Goal: Task Accomplishment & Management: Manage account settings

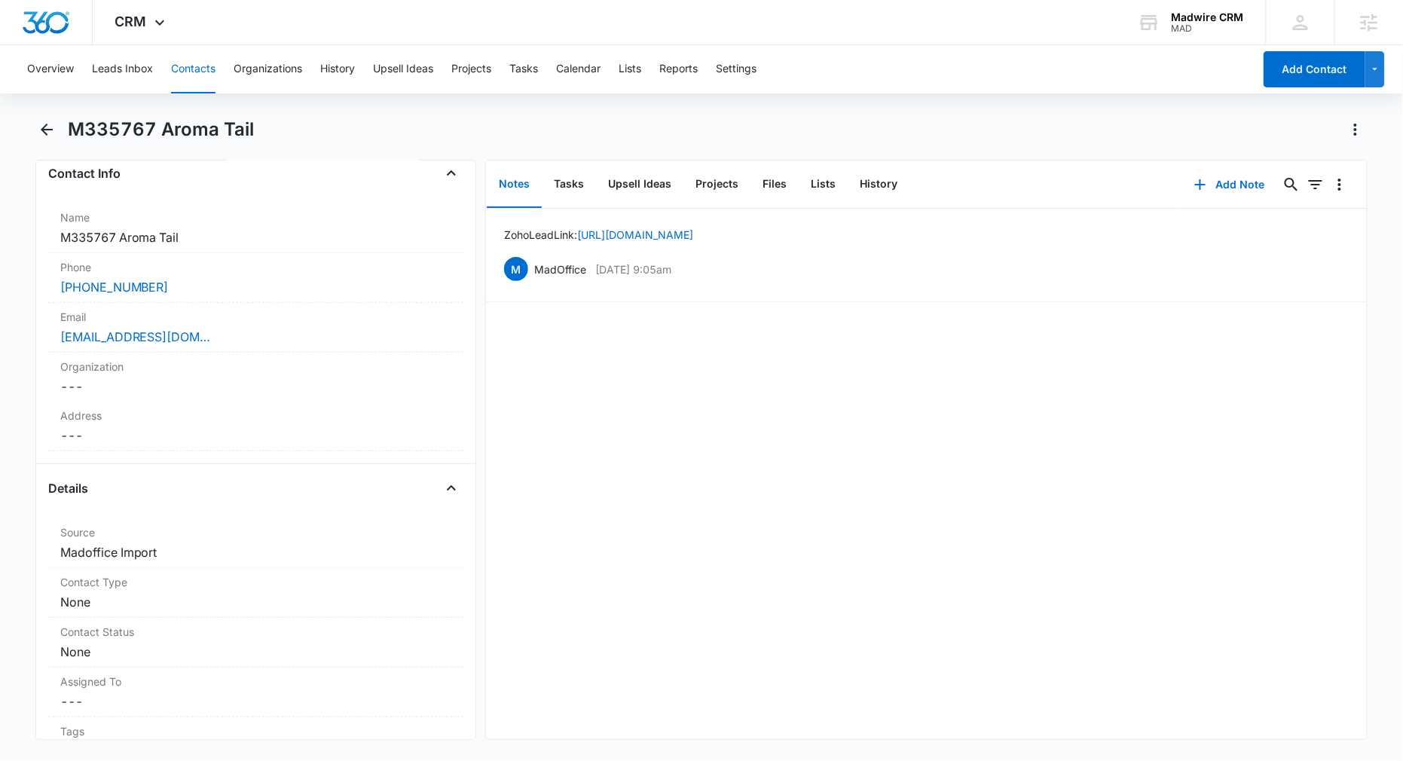
scroll to position [301, 0]
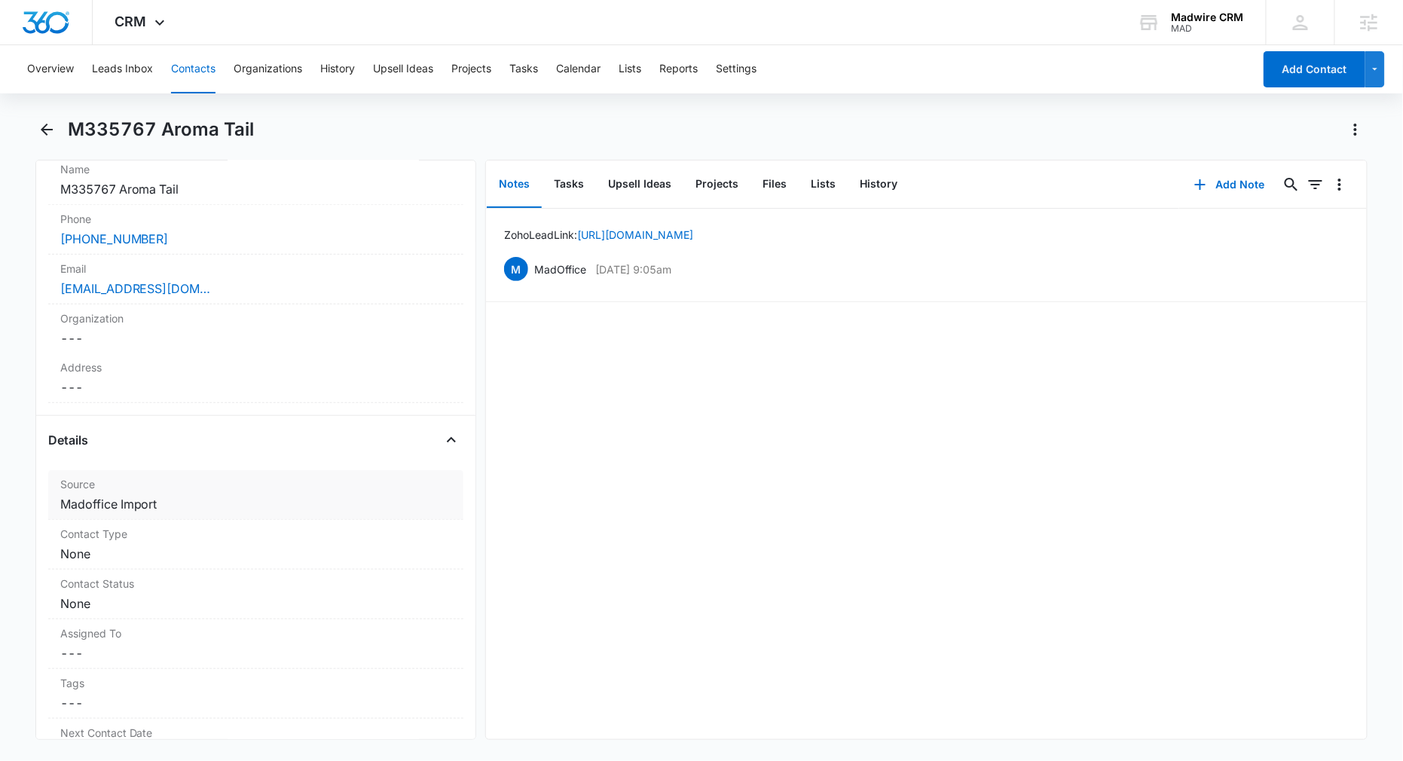
click at [136, 498] on dd "Cancel Save Changes Madoffice Import" at bounding box center [256, 504] width 392 height 18
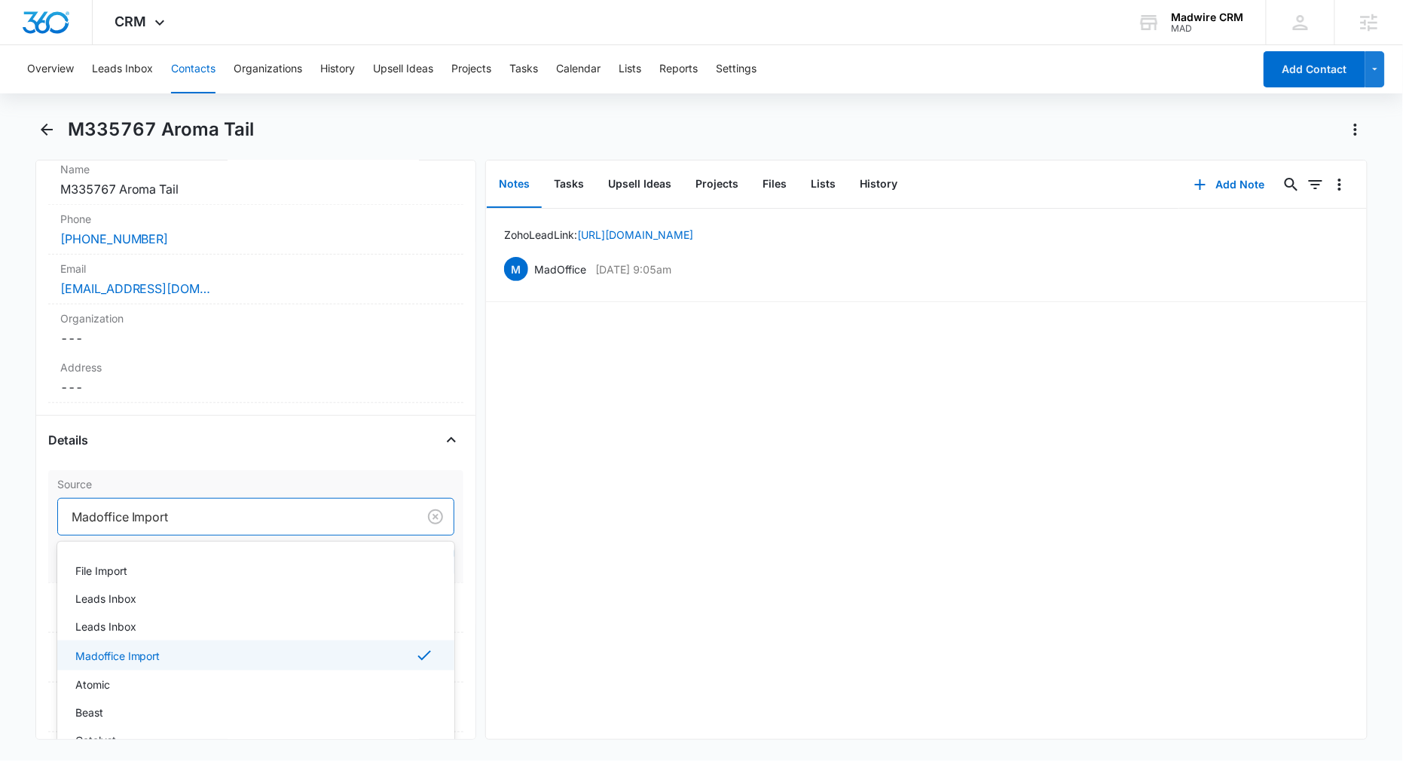
click at [142, 511] on div at bounding box center [235, 516] width 327 height 21
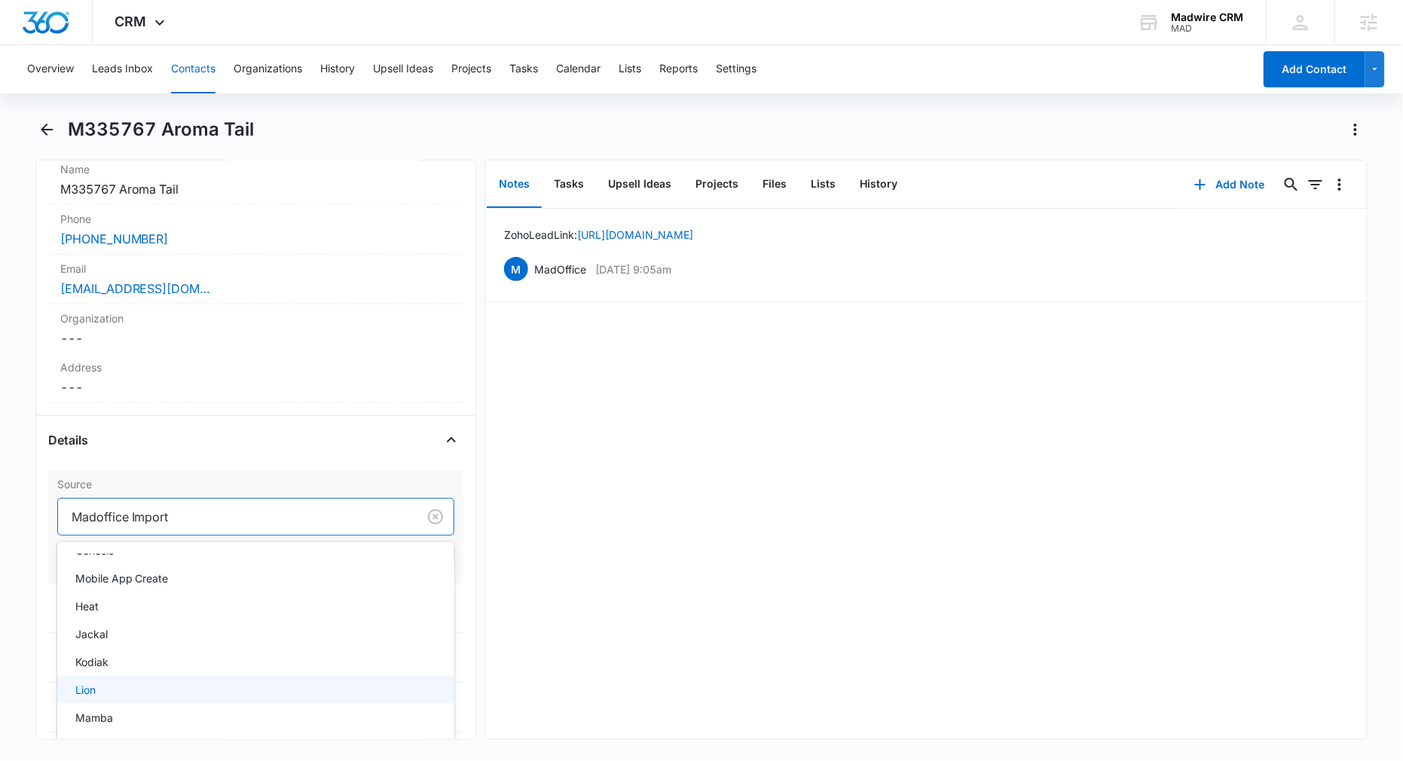
click at [197, 689] on div "Lion" at bounding box center [254, 690] width 359 height 16
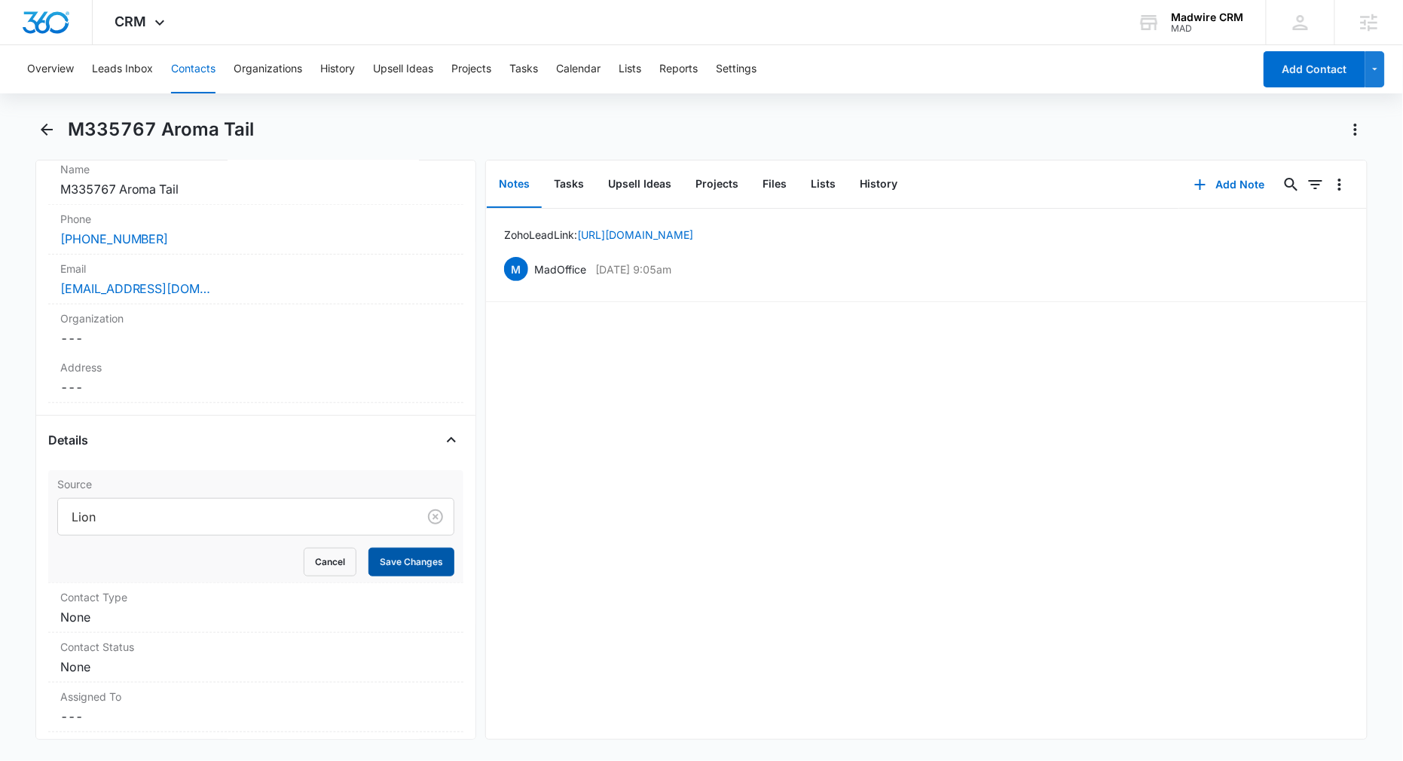
click at [378, 556] on button "Save Changes" at bounding box center [411, 562] width 86 height 29
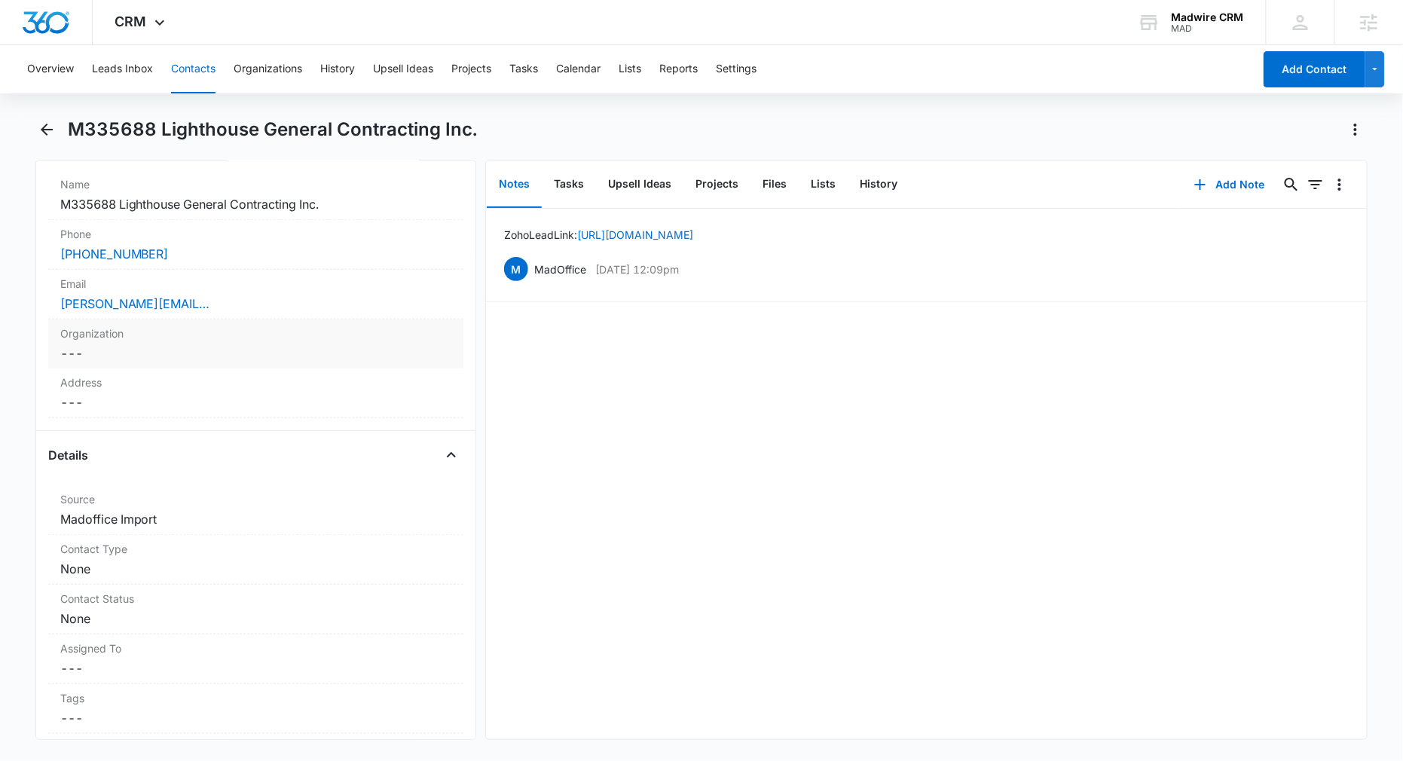
scroll to position [402, 0]
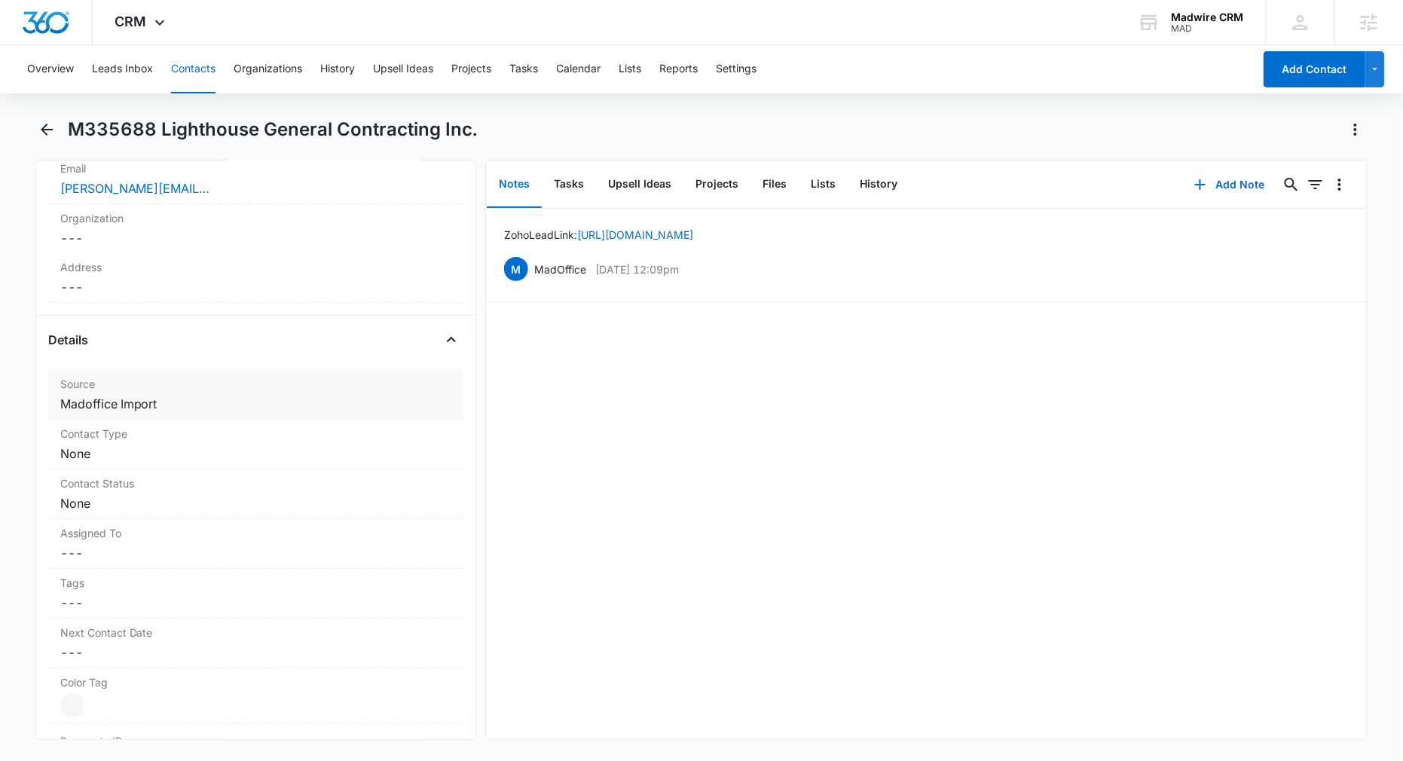
click at [176, 413] on dd "Cancel Save Changes Madoffice Import" at bounding box center [256, 404] width 392 height 18
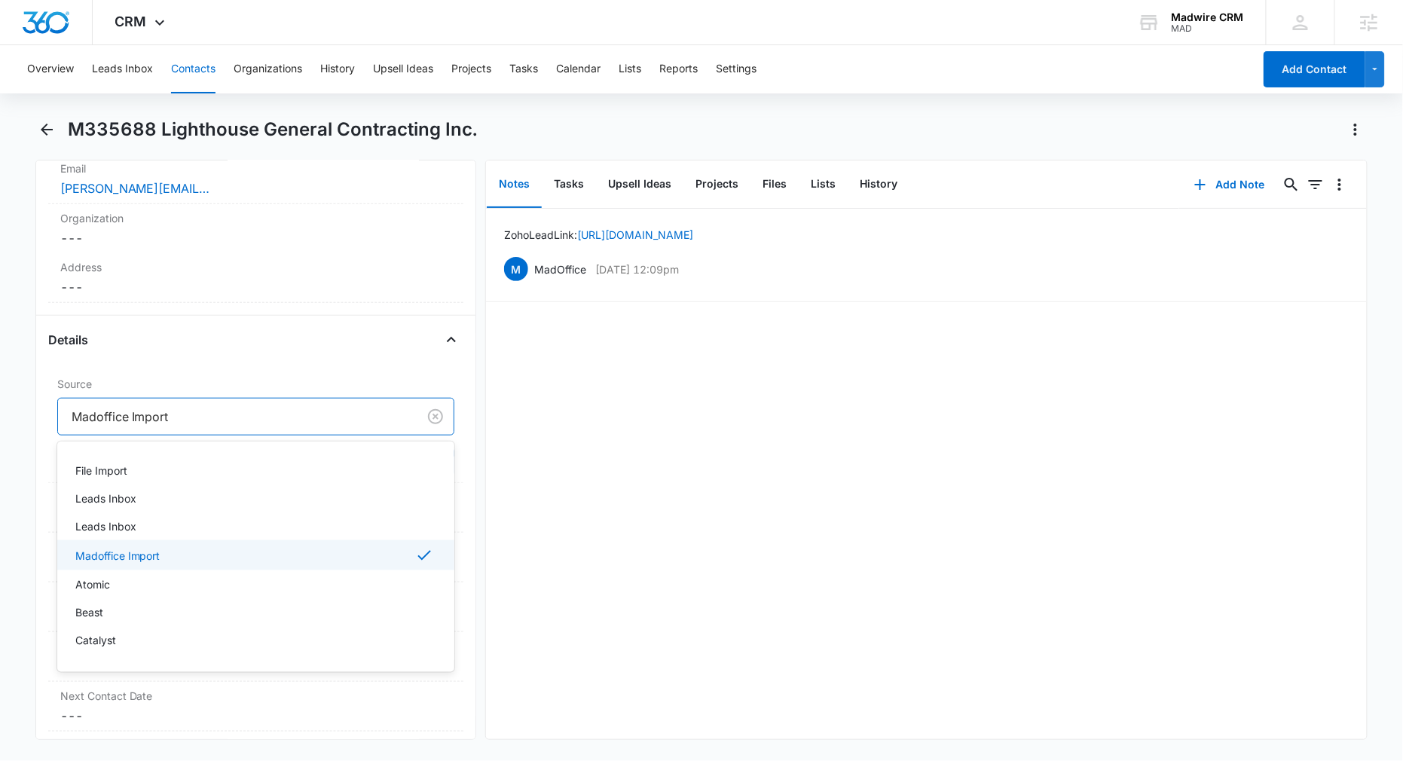
click at [184, 427] on div at bounding box center [235, 416] width 327 height 21
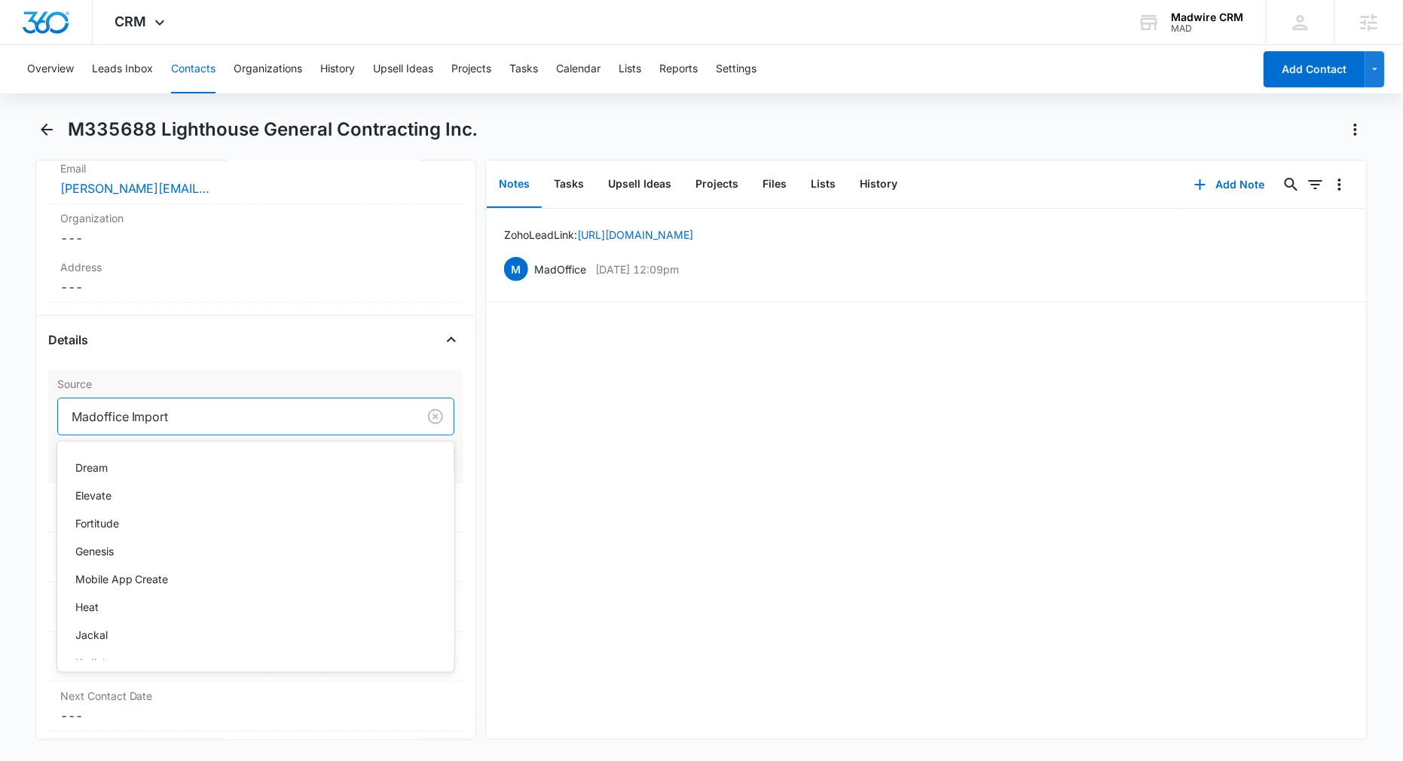
scroll to position [301, 0]
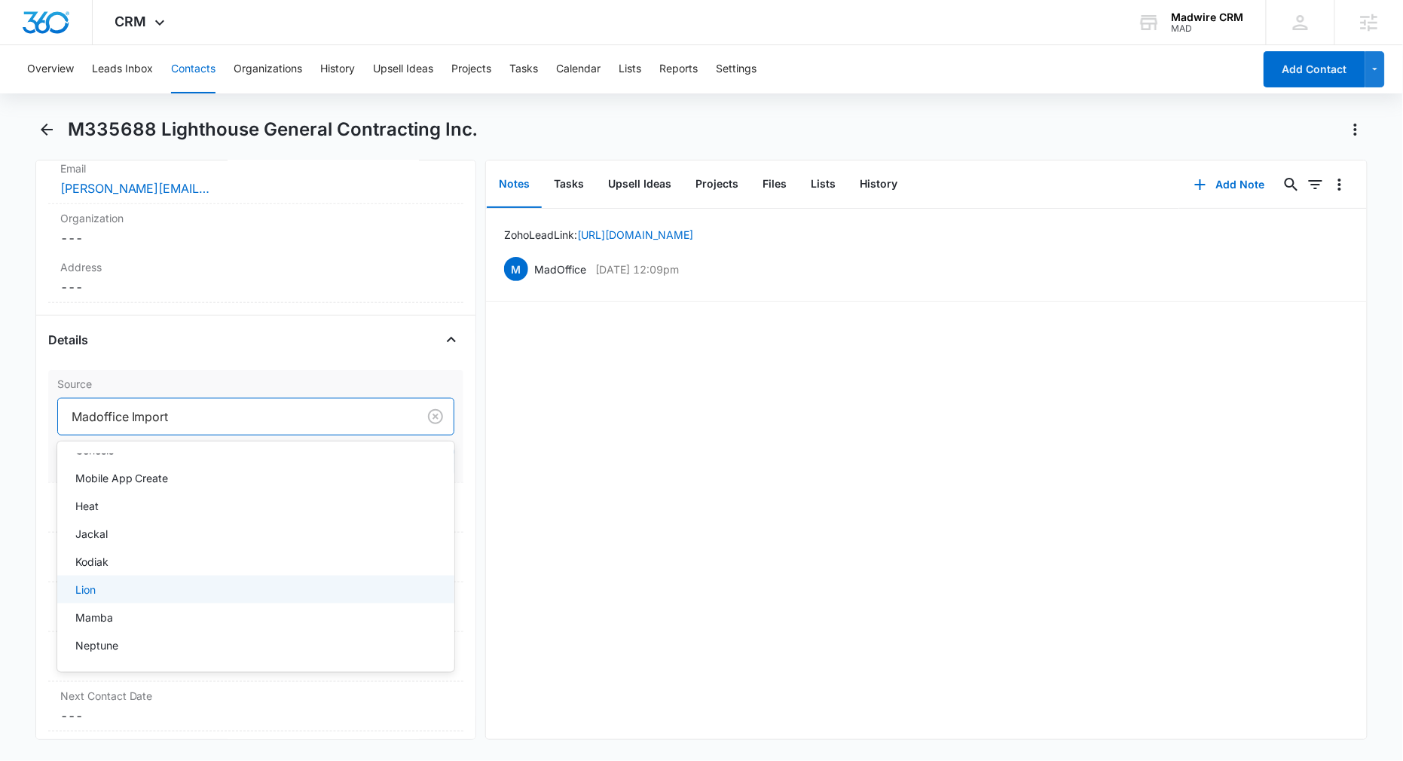
click at [151, 597] on div "Lion" at bounding box center [254, 590] width 359 height 16
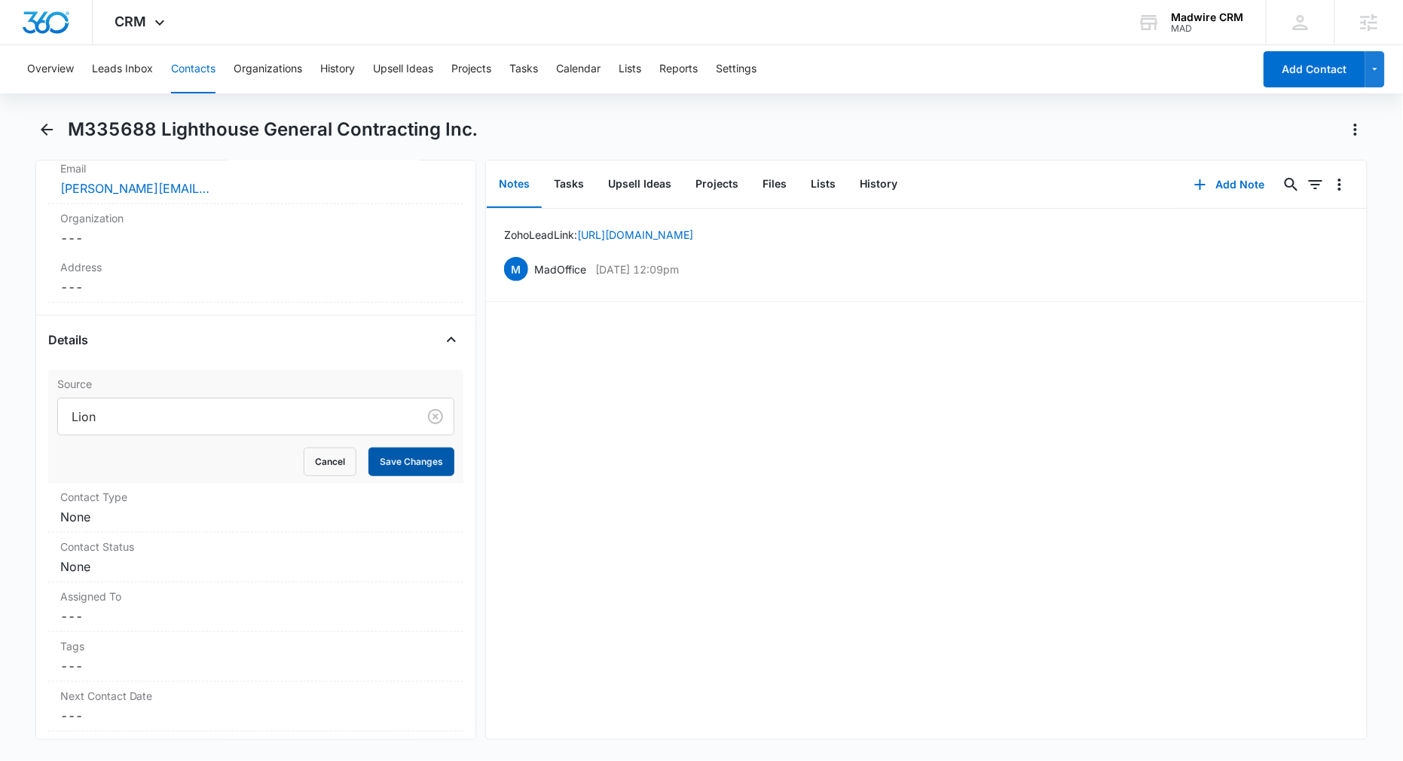
click at [381, 476] on button "Save Changes" at bounding box center [411, 462] width 86 height 29
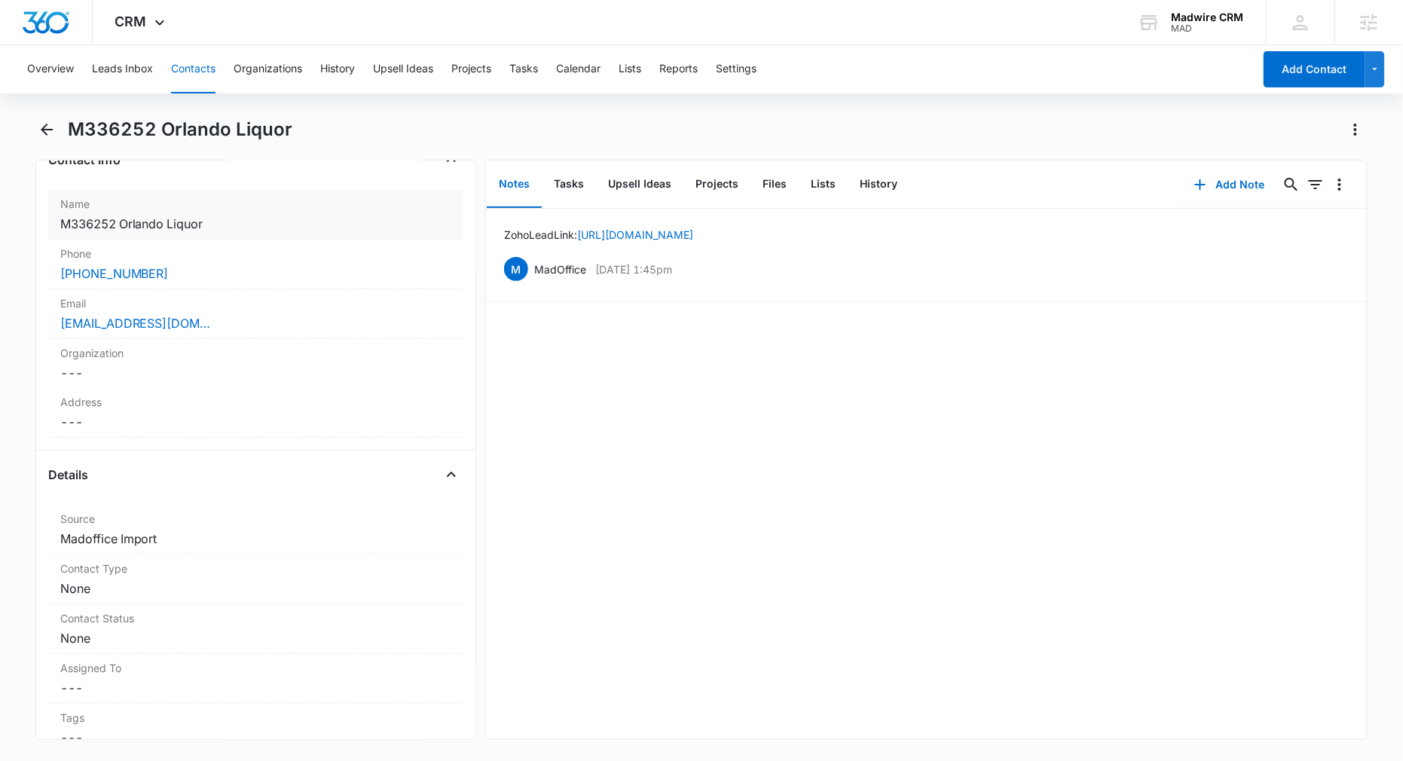
scroll to position [301, 0]
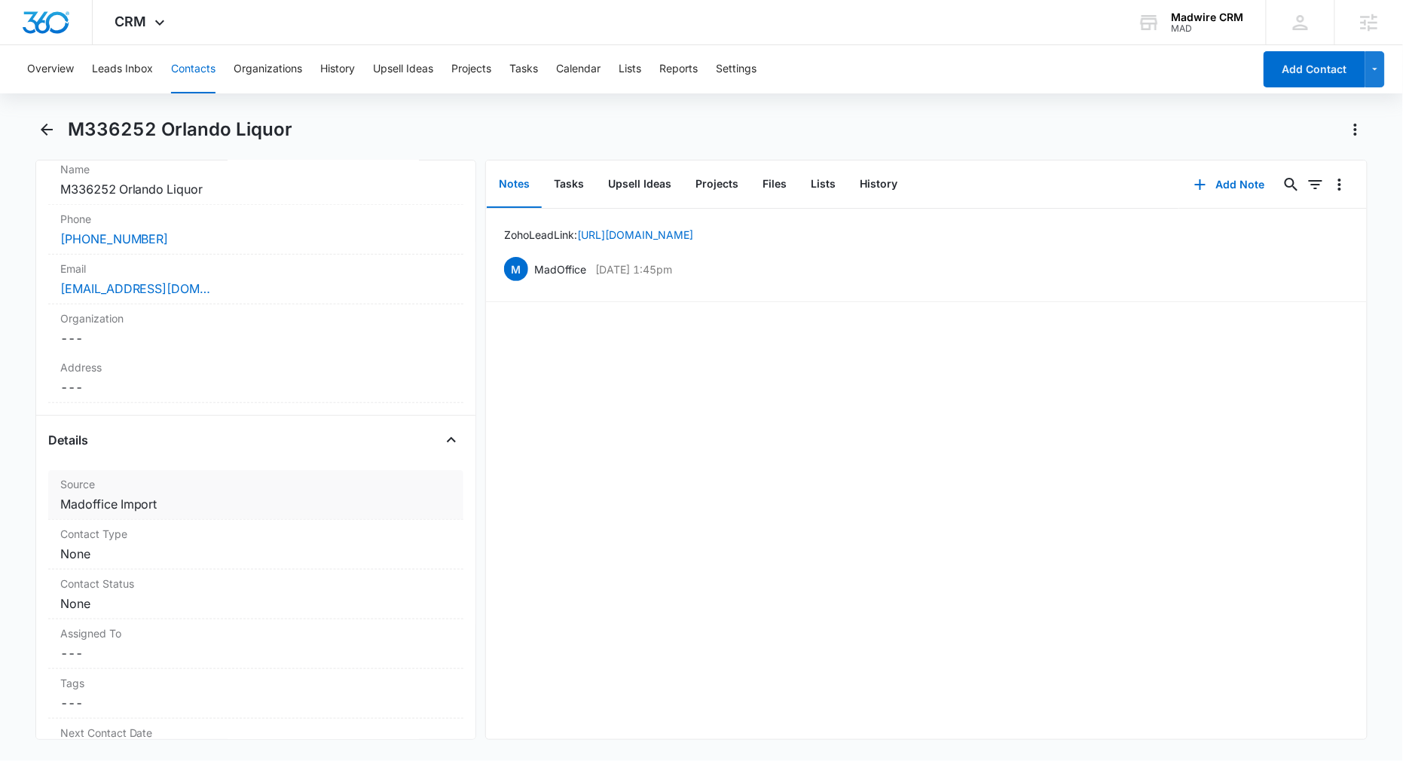
click at [179, 507] on dd "Cancel Save Changes Madoffice Import" at bounding box center [256, 504] width 392 height 18
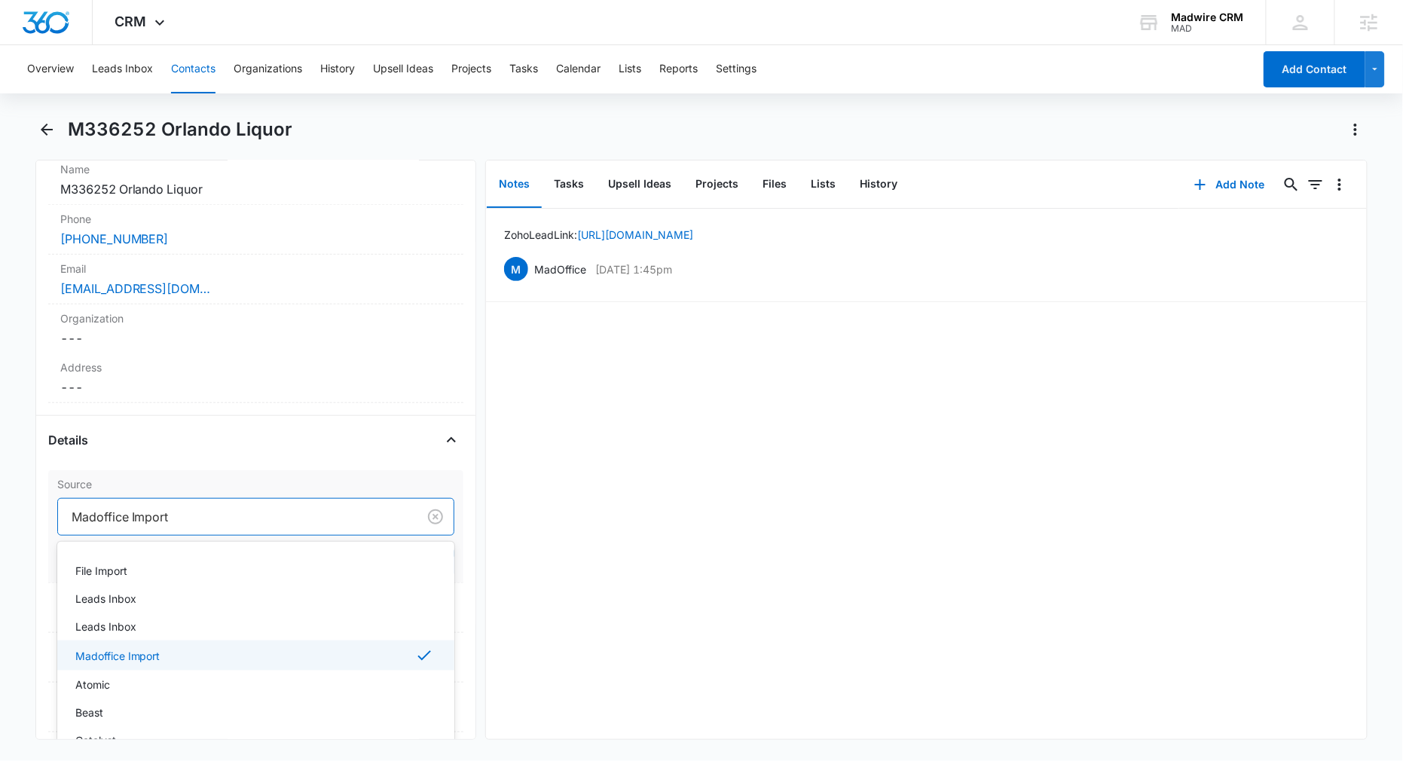
click at [179, 521] on div at bounding box center [235, 516] width 327 height 21
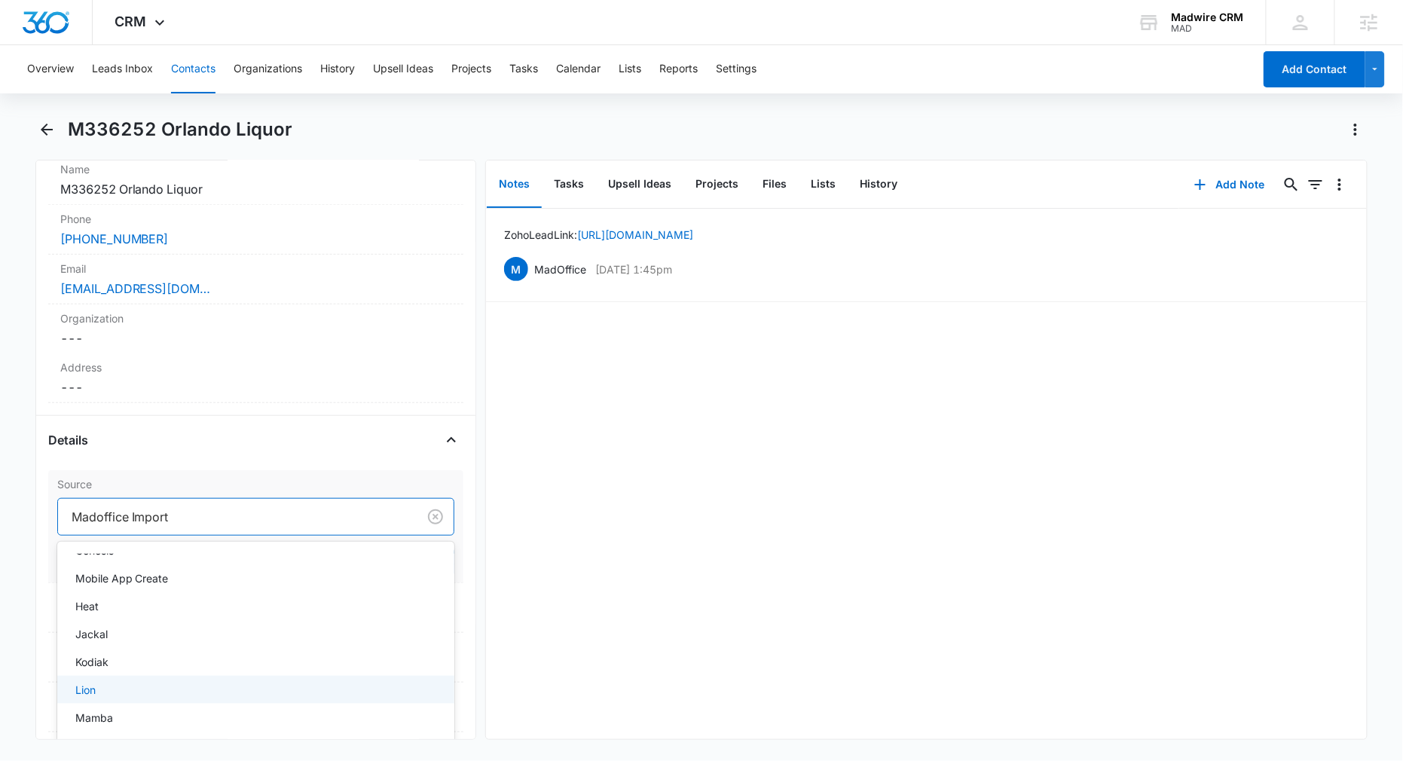
click at [206, 693] on div "Lion" at bounding box center [254, 690] width 359 height 16
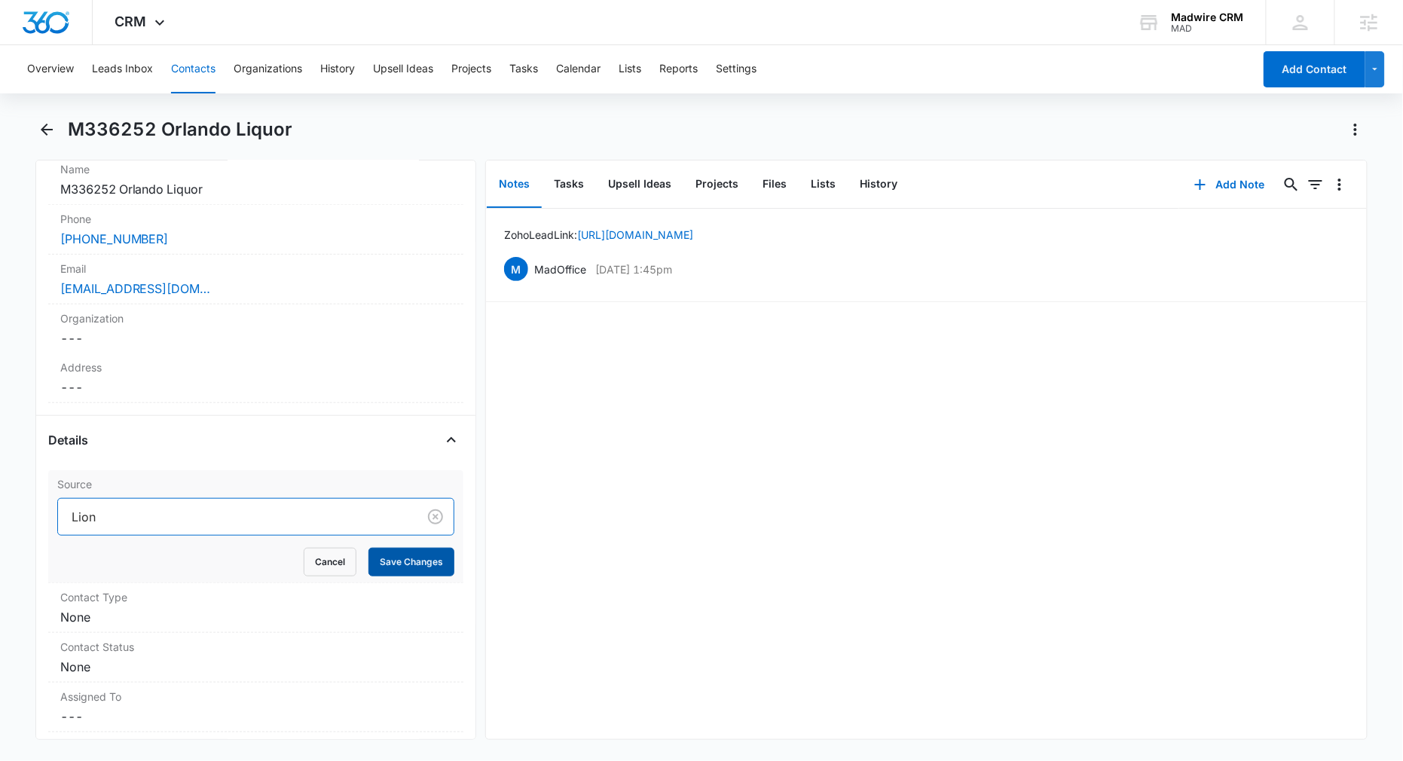
click at [390, 555] on button "Save Changes" at bounding box center [411, 562] width 86 height 29
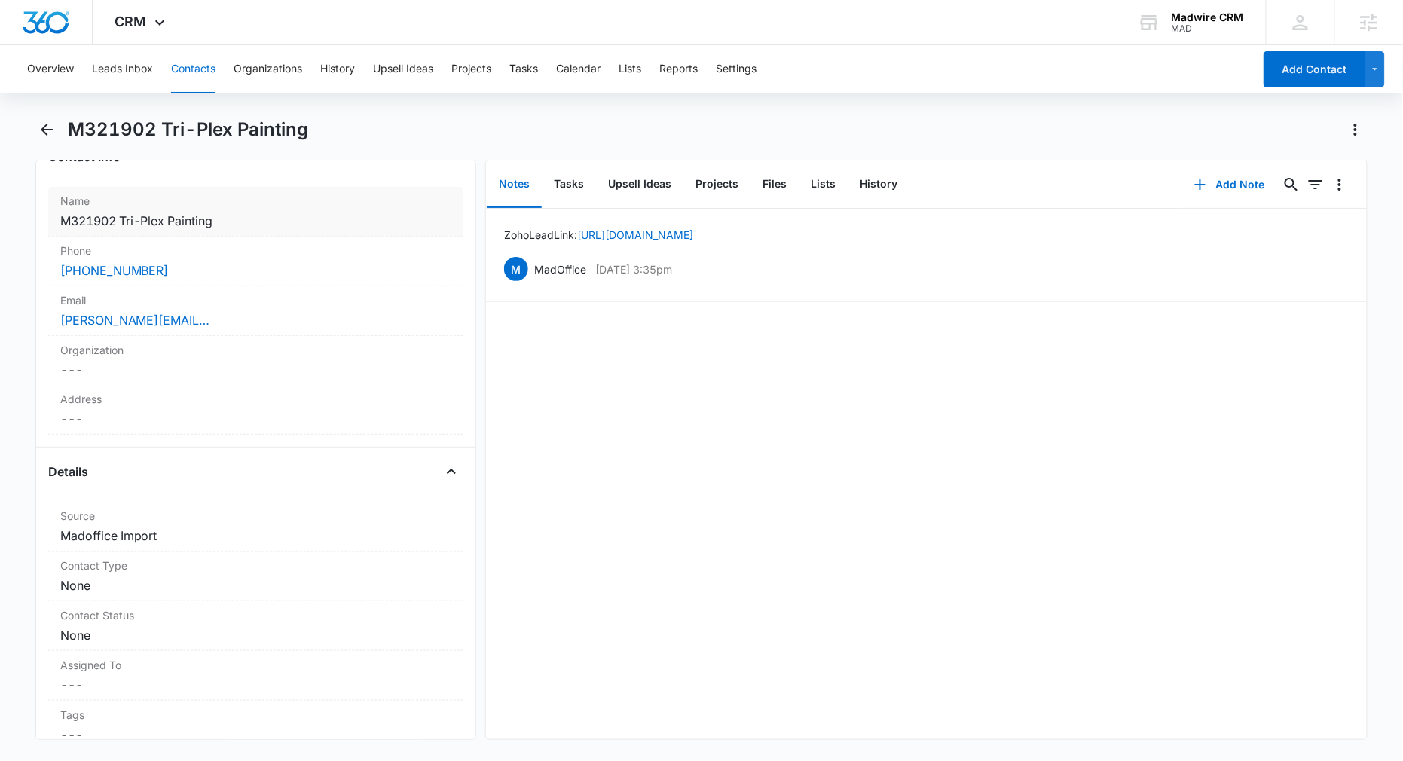
scroll to position [301, 0]
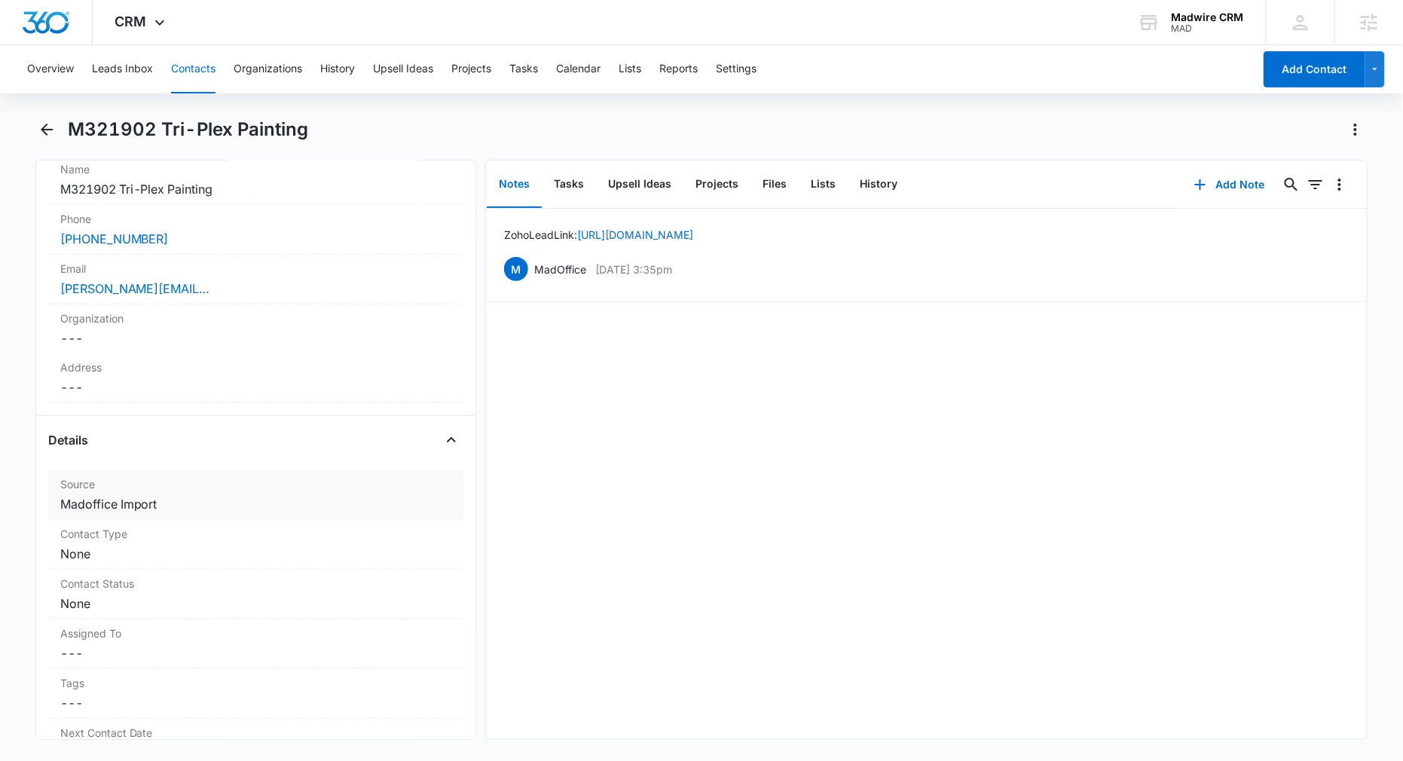
click at [197, 509] on dd "Cancel Save Changes Madoffice Import" at bounding box center [256, 504] width 392 height 18
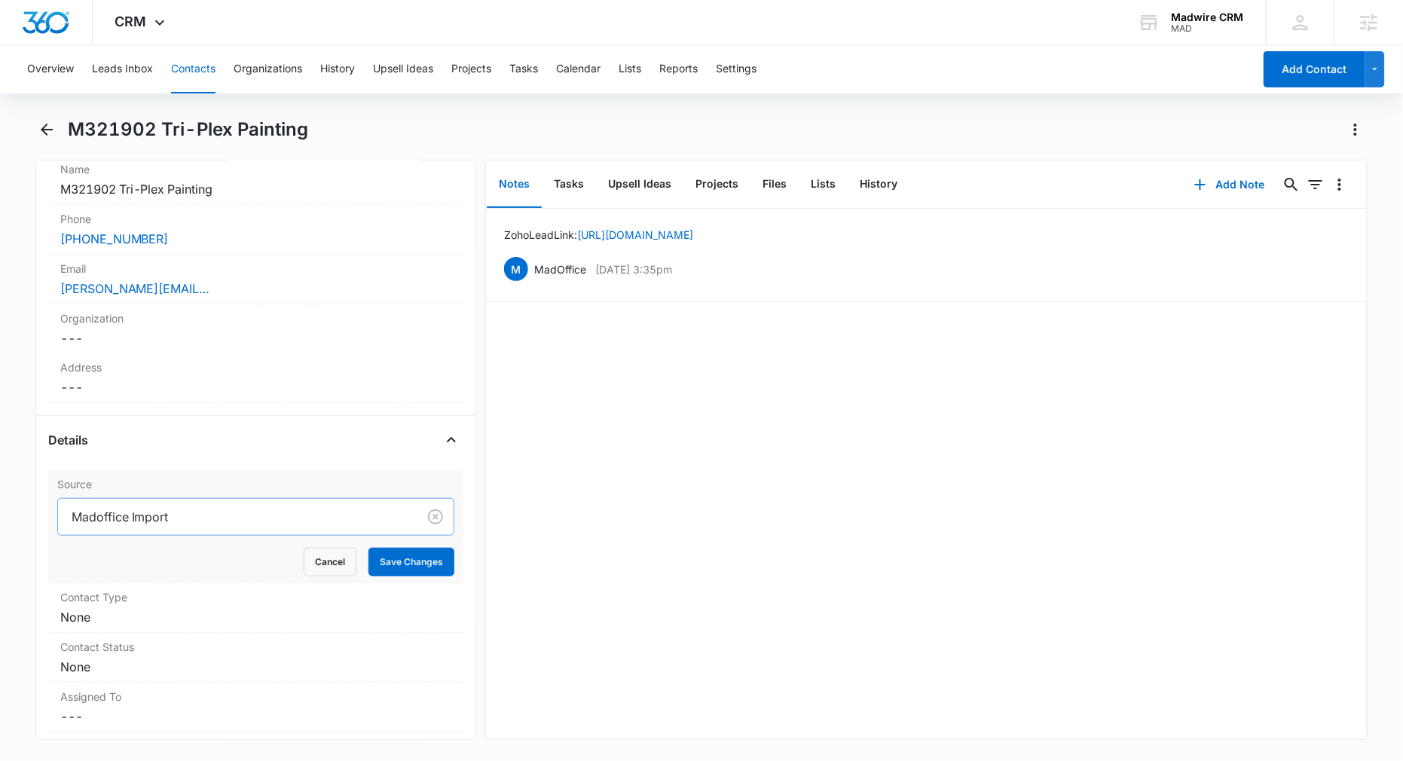
click at [202, 522] on div at bounding box center [235, 516] width 327 height 21
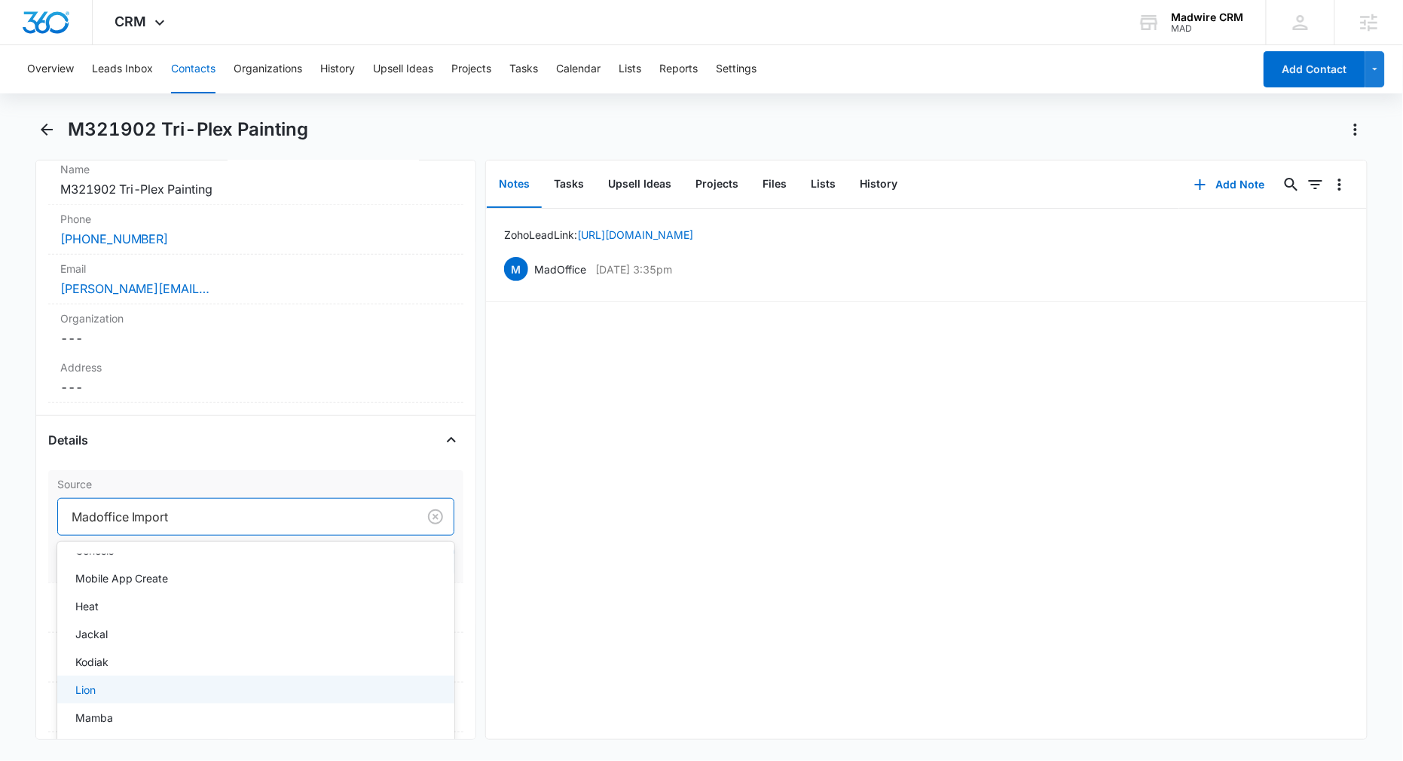
click at [220, 693] on div "Lion" at bounding box center [254, 690] width 359 height 16
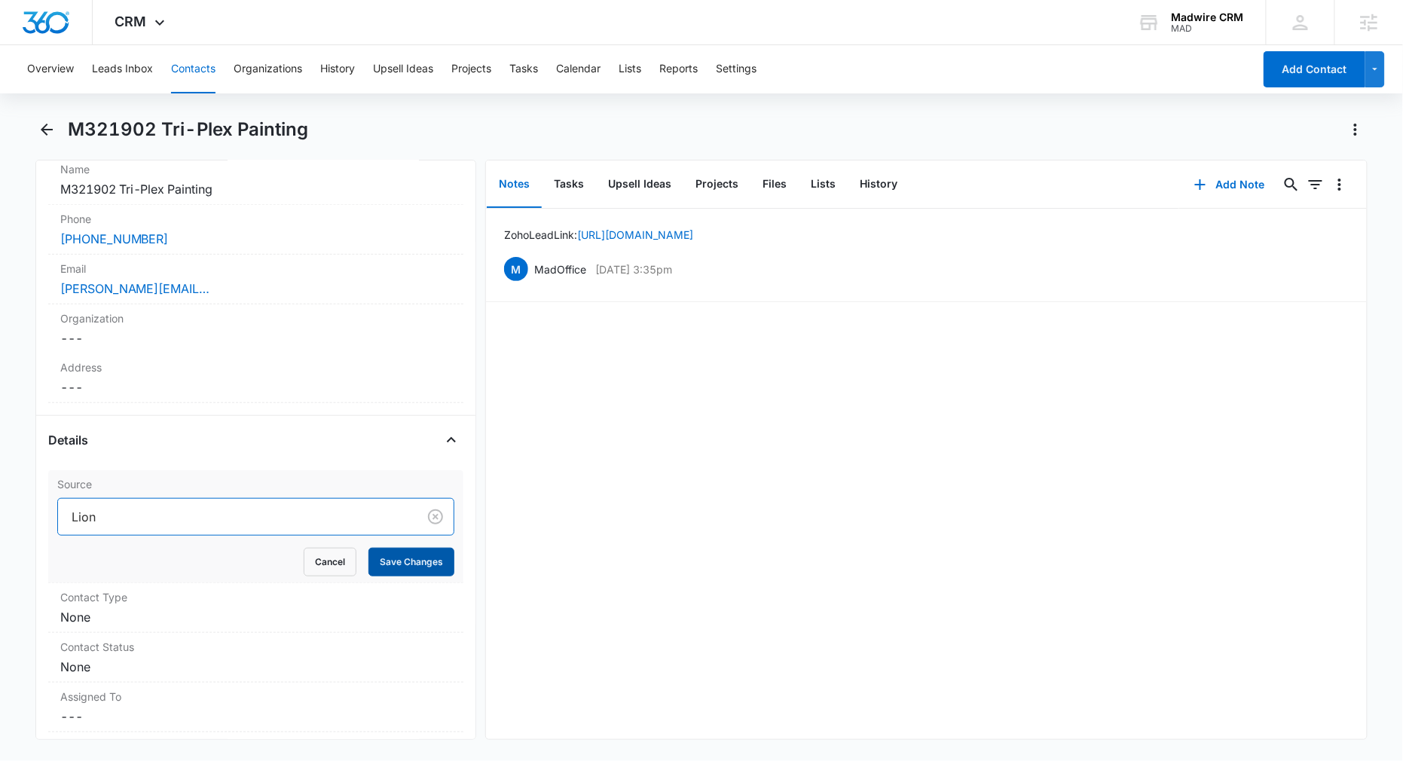
click at [377, 555] on button "Save Changes" at bounding box center [411, 562] width 86 height 29
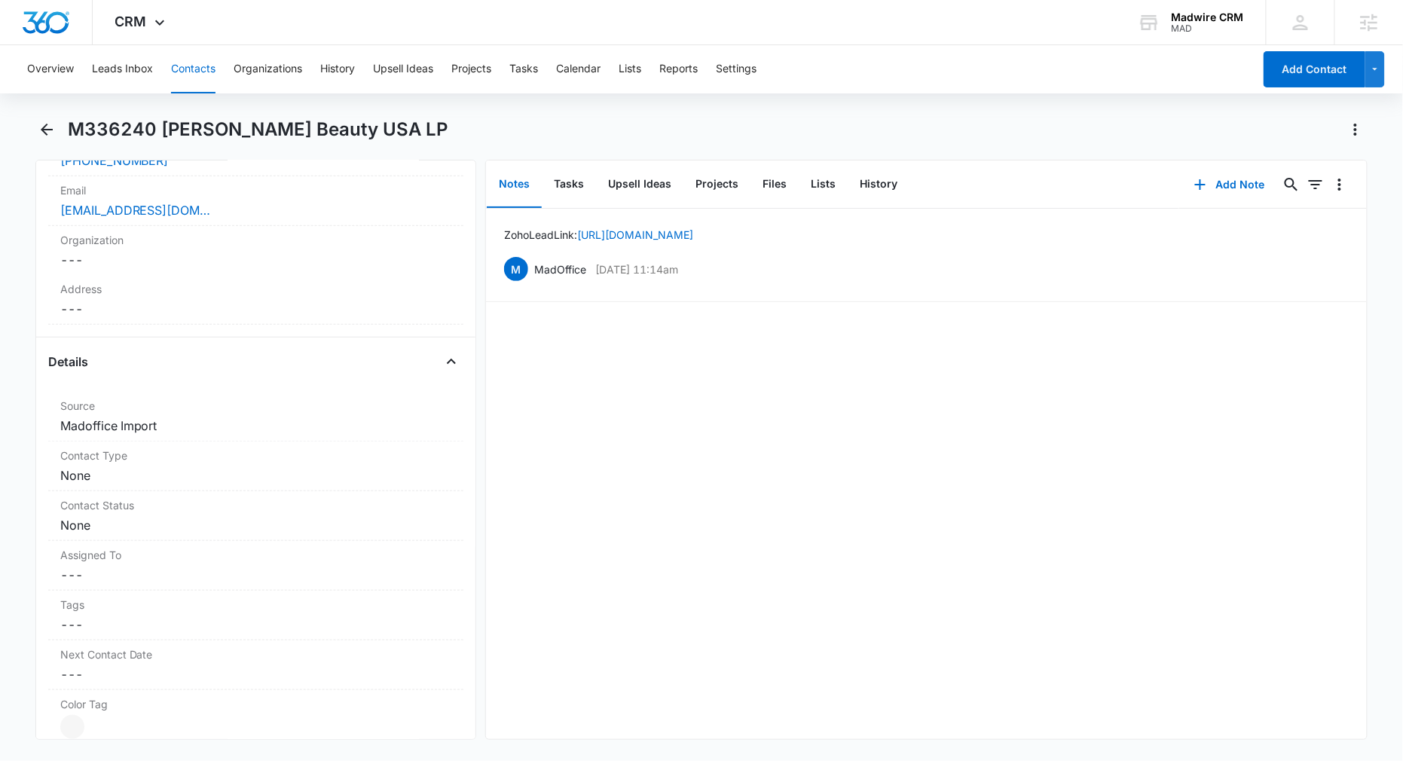
scroll to position [402, 0]
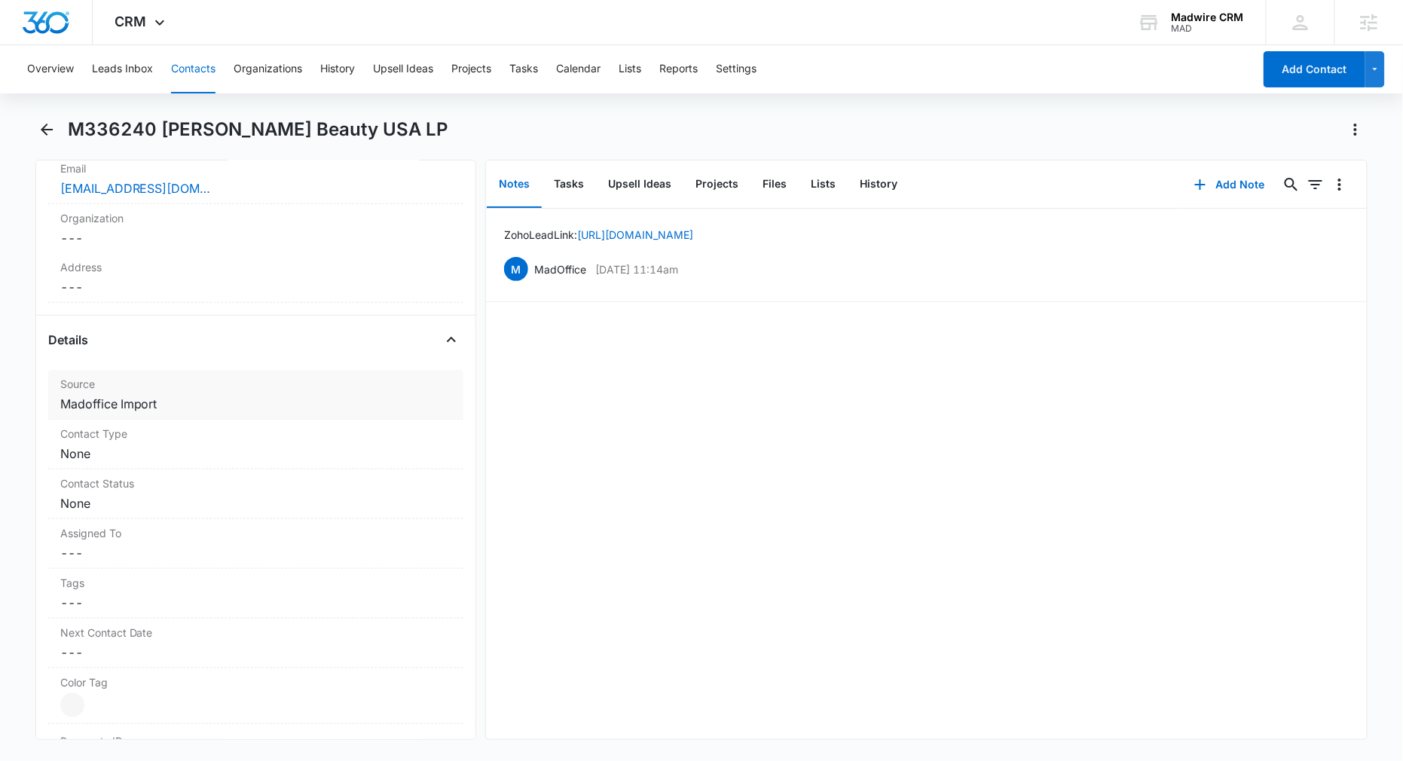
click at [224, 410] on dd "Cancel Save Changes Madoffice Import" at bounding box center [256, 404] width 392 height 18
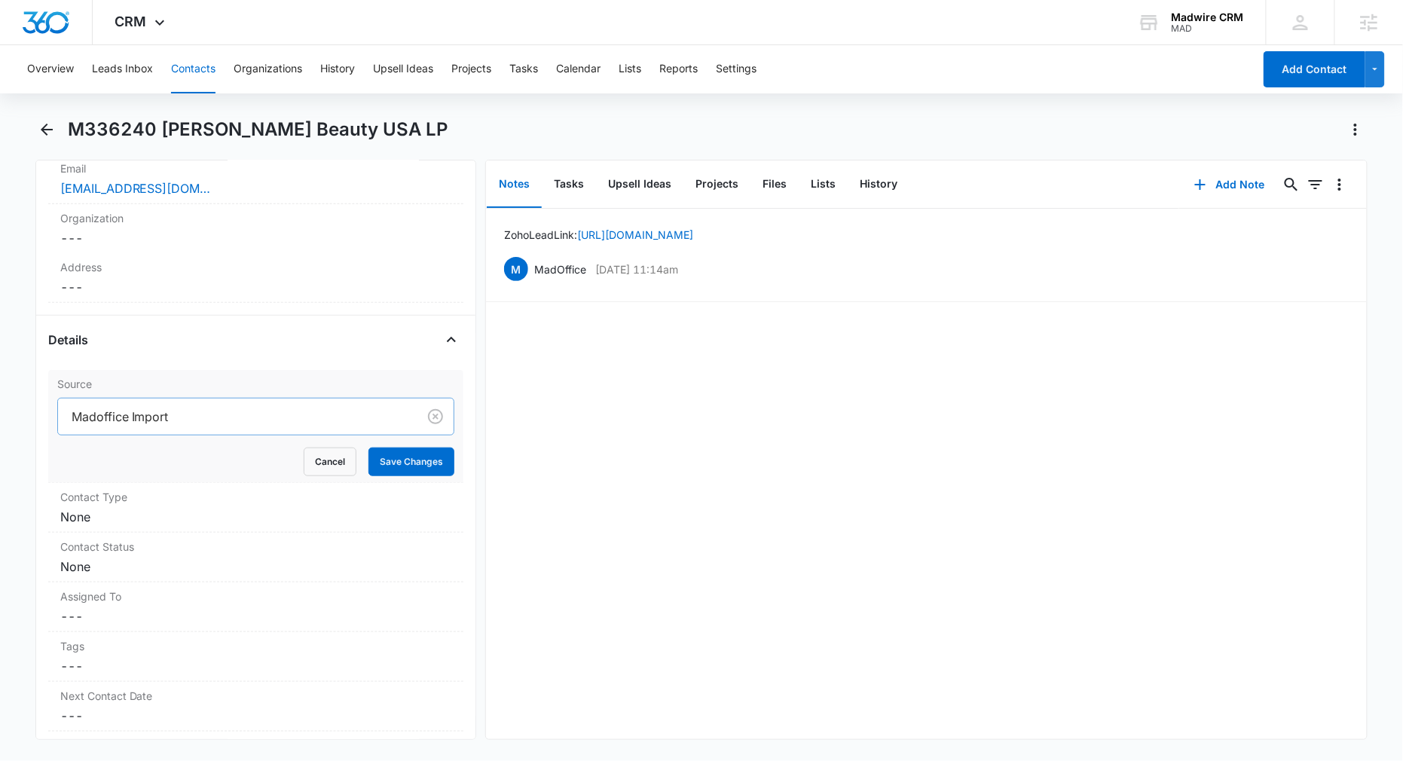
click at [224, 416] on div at bounding box center [235, 416] width 327 height 21
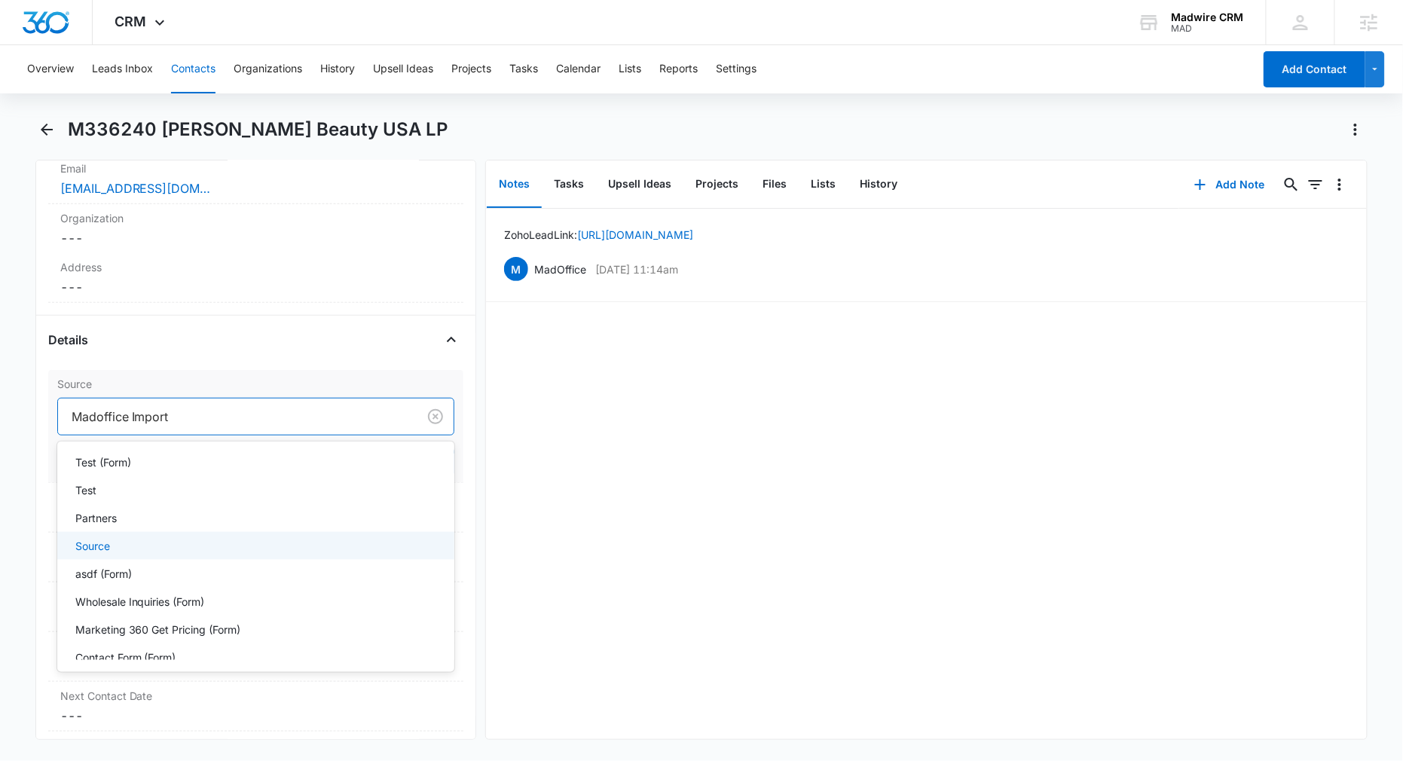
scroll to position [1529, 0]
click at [285, 536] on div "Partners" at bounding box center [256, 549] width 398 height 28
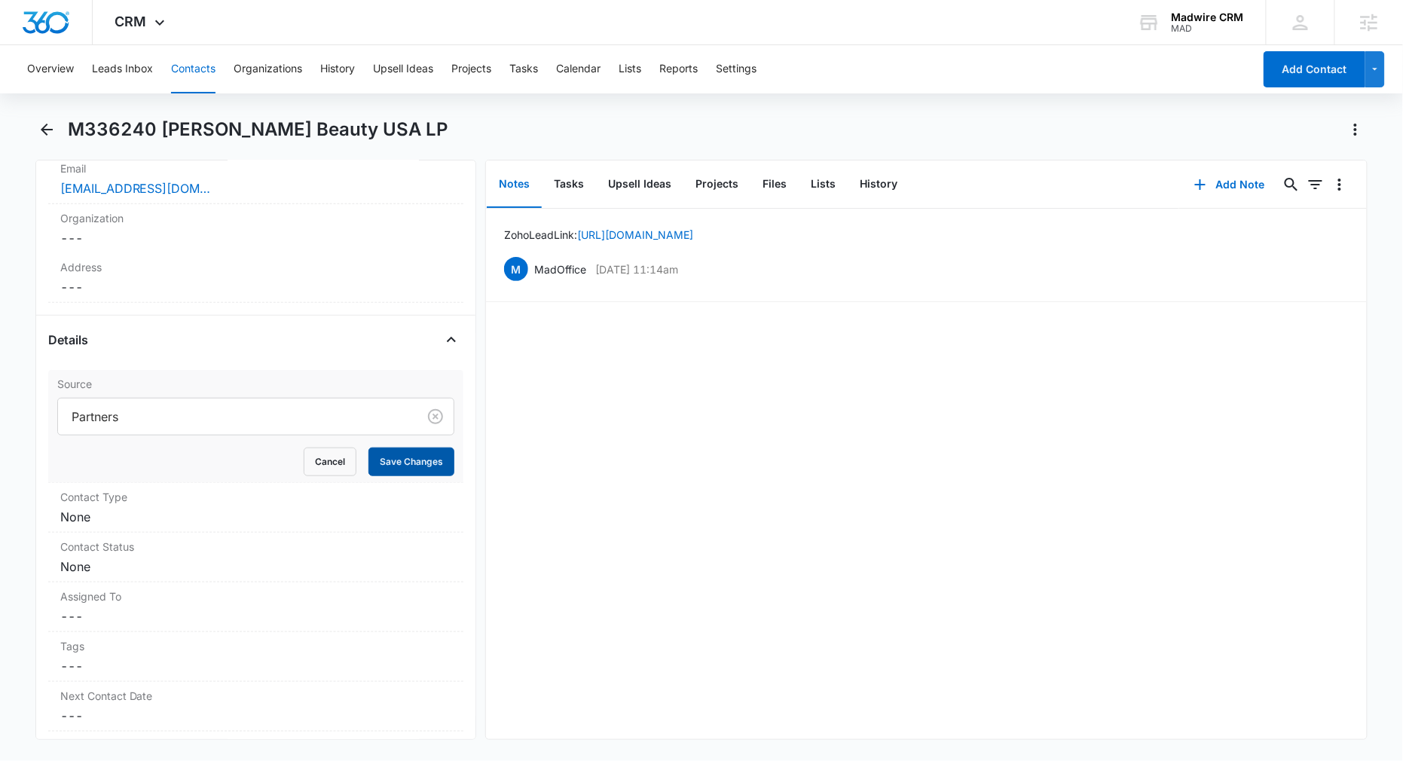
click at [387, 453] on button "Save Changes" at bounding box center [411, 462] width 86 height 29
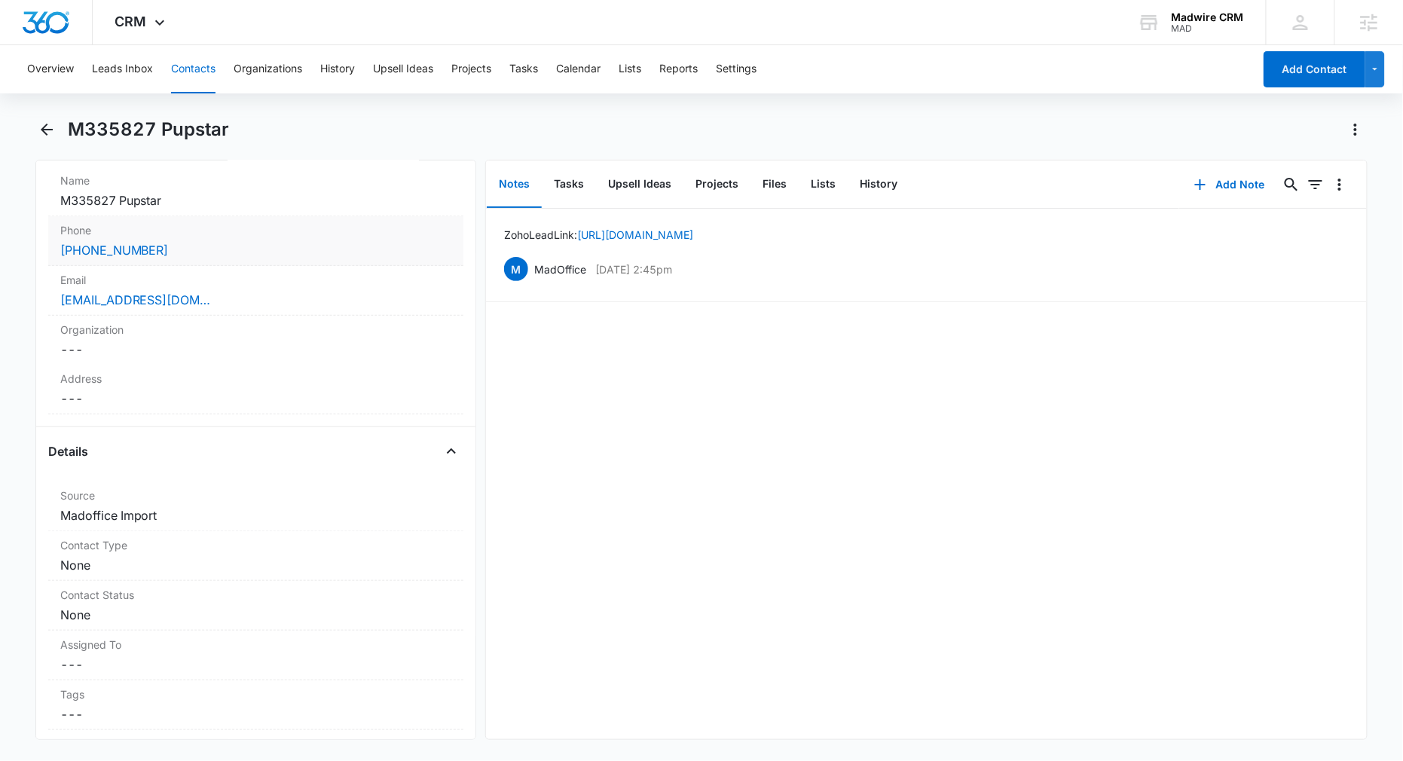
scroll to position [301, 0]
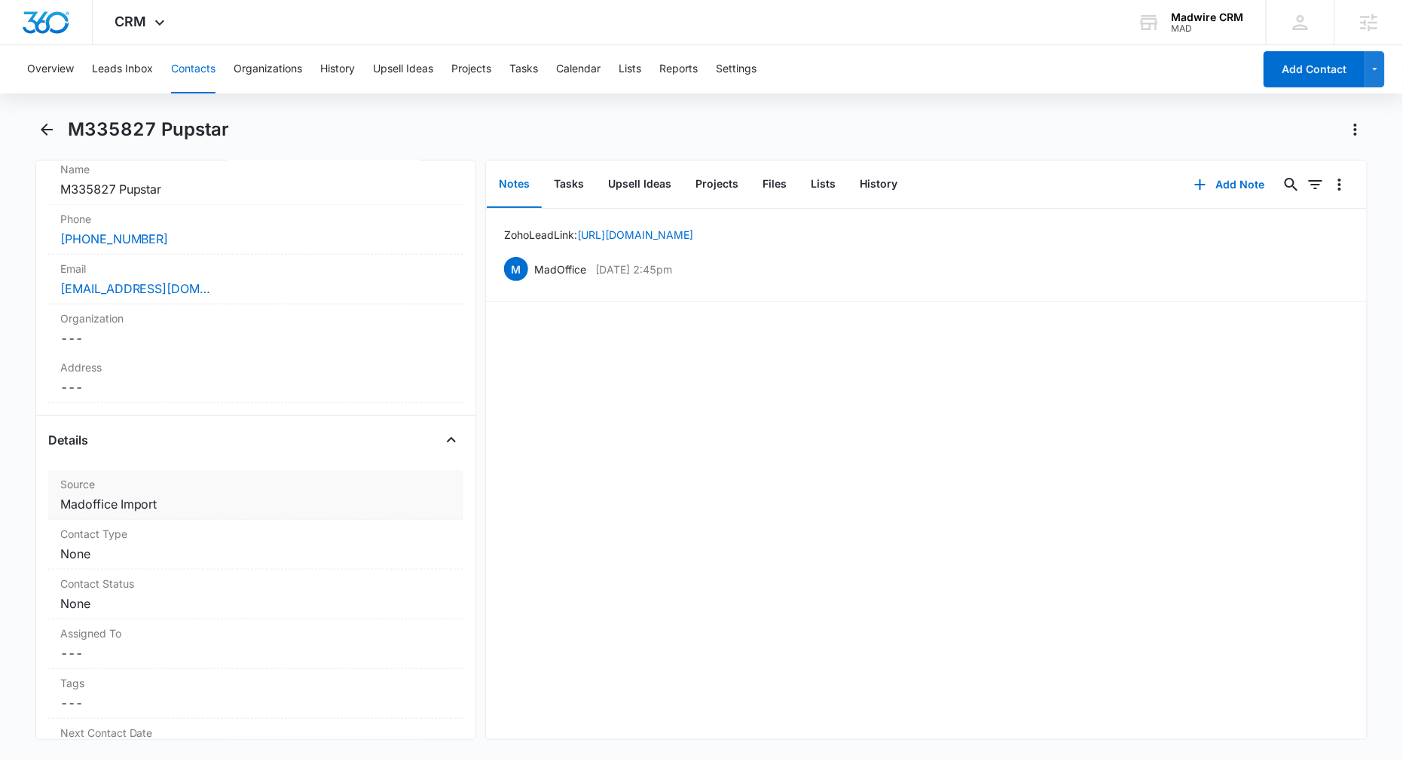
click at [188, 505] on dd "Cancel Save Changes Madoffice Import" at bounding box center [256, 504] width 392 height 18
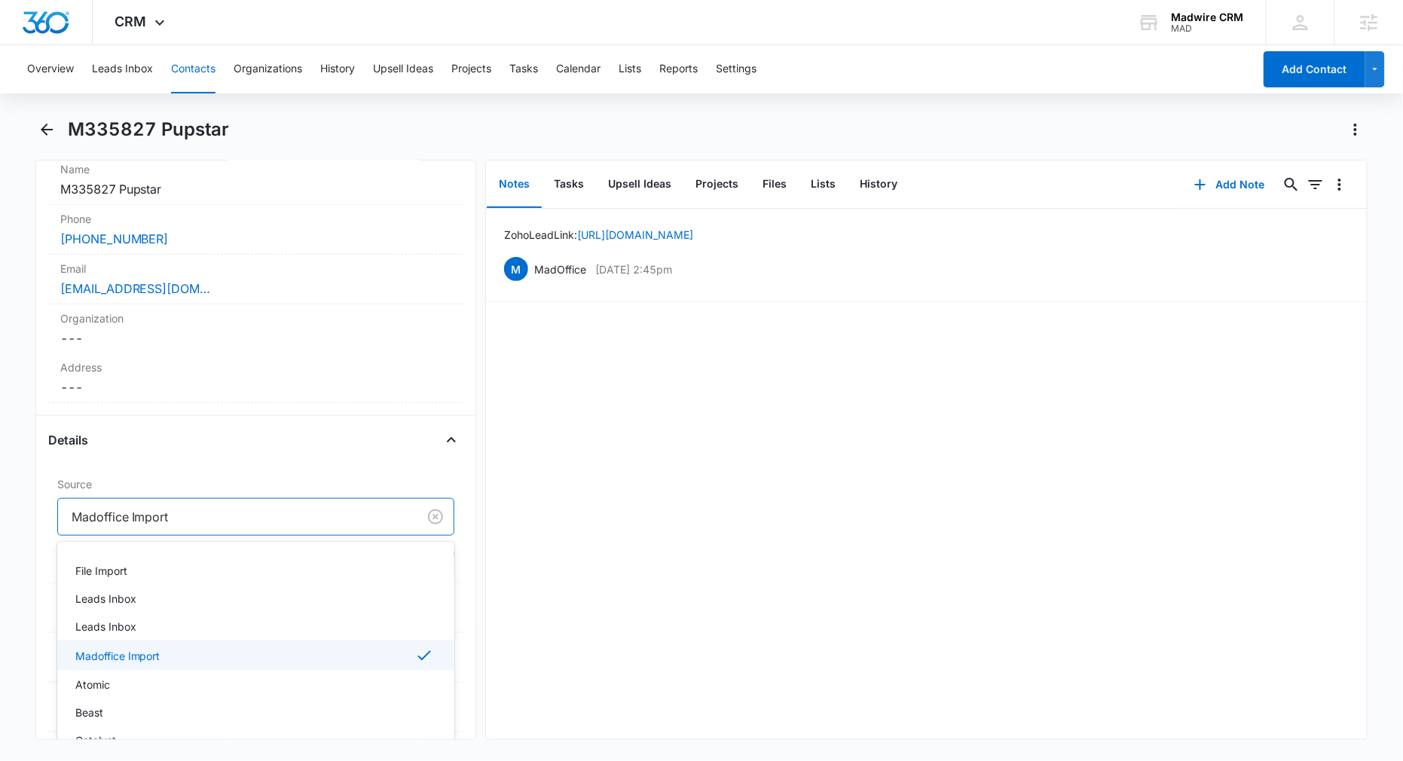
click at [190, 518] on div at bounding box center [235, 516] width 327 height 21
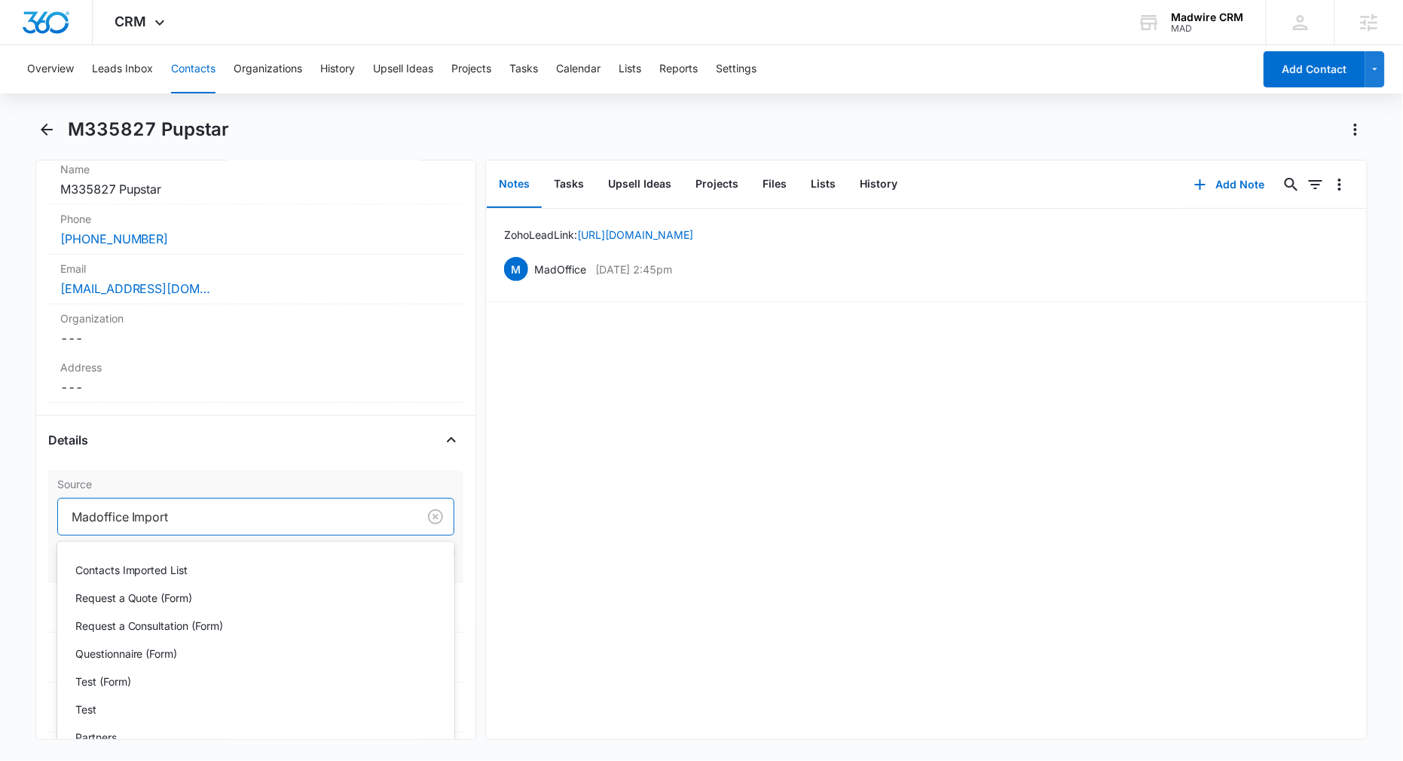
scroll to position [1607, 0]
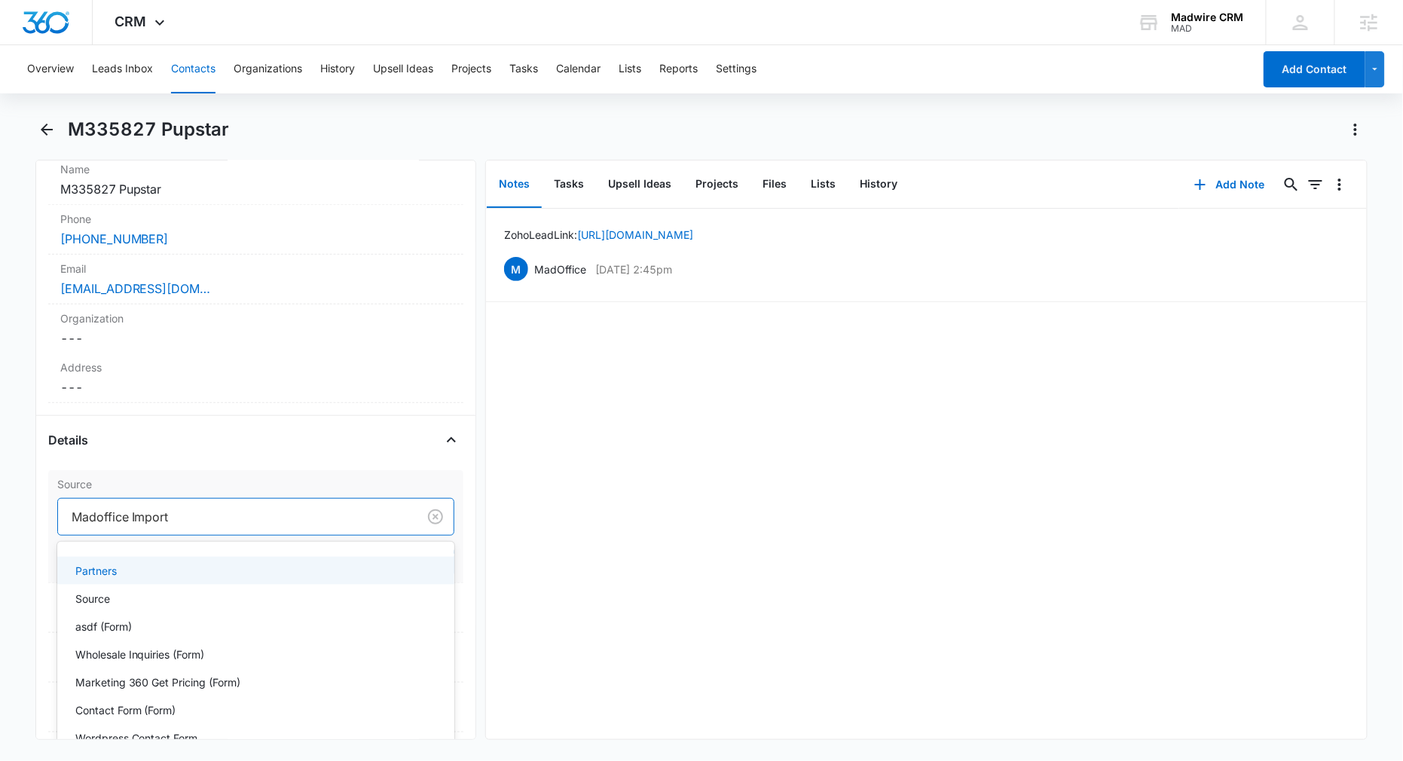
click at [248, 574] on div "Partners" at bounding box center [254, 571] width 359 height 16
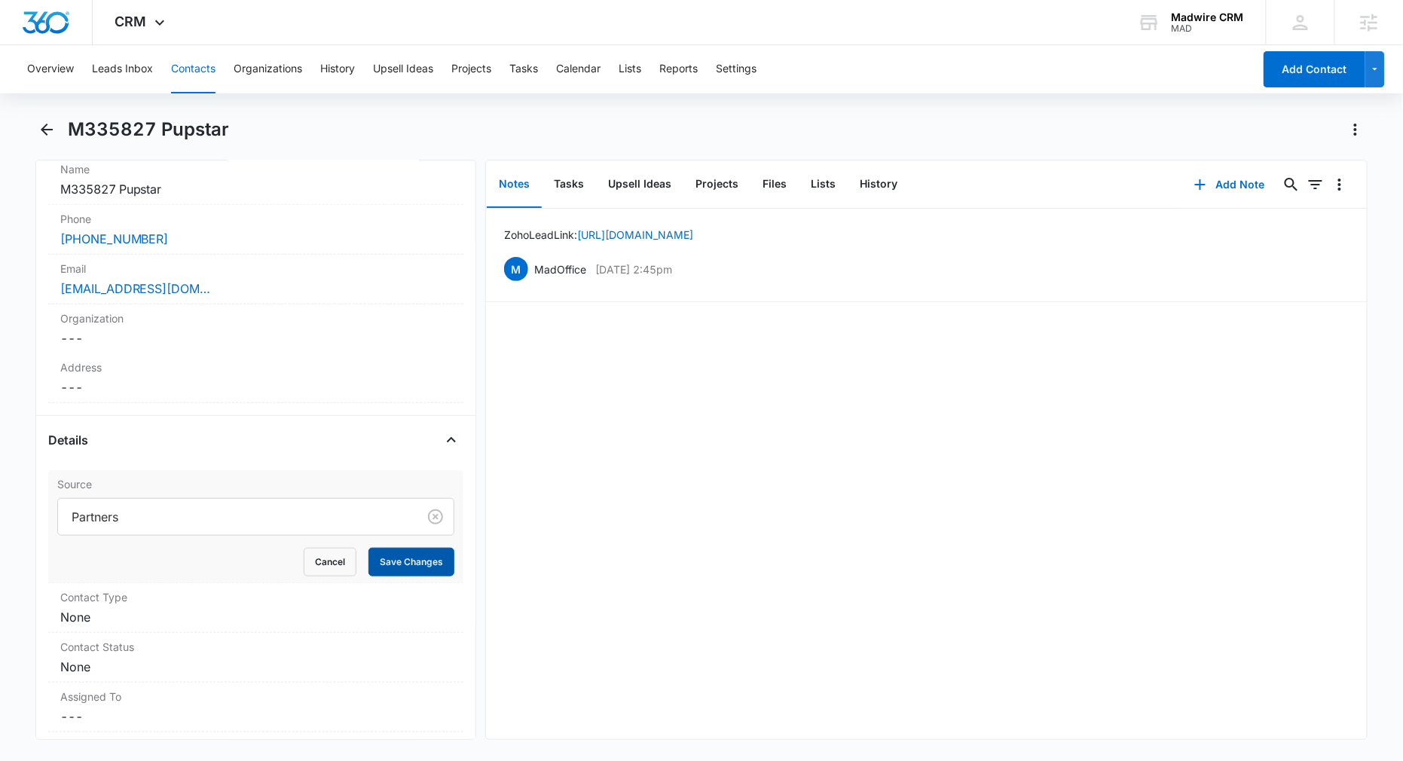
click at [396, 564] on button "Save Changes" at bounding box center [411, 562] width 86 height 29
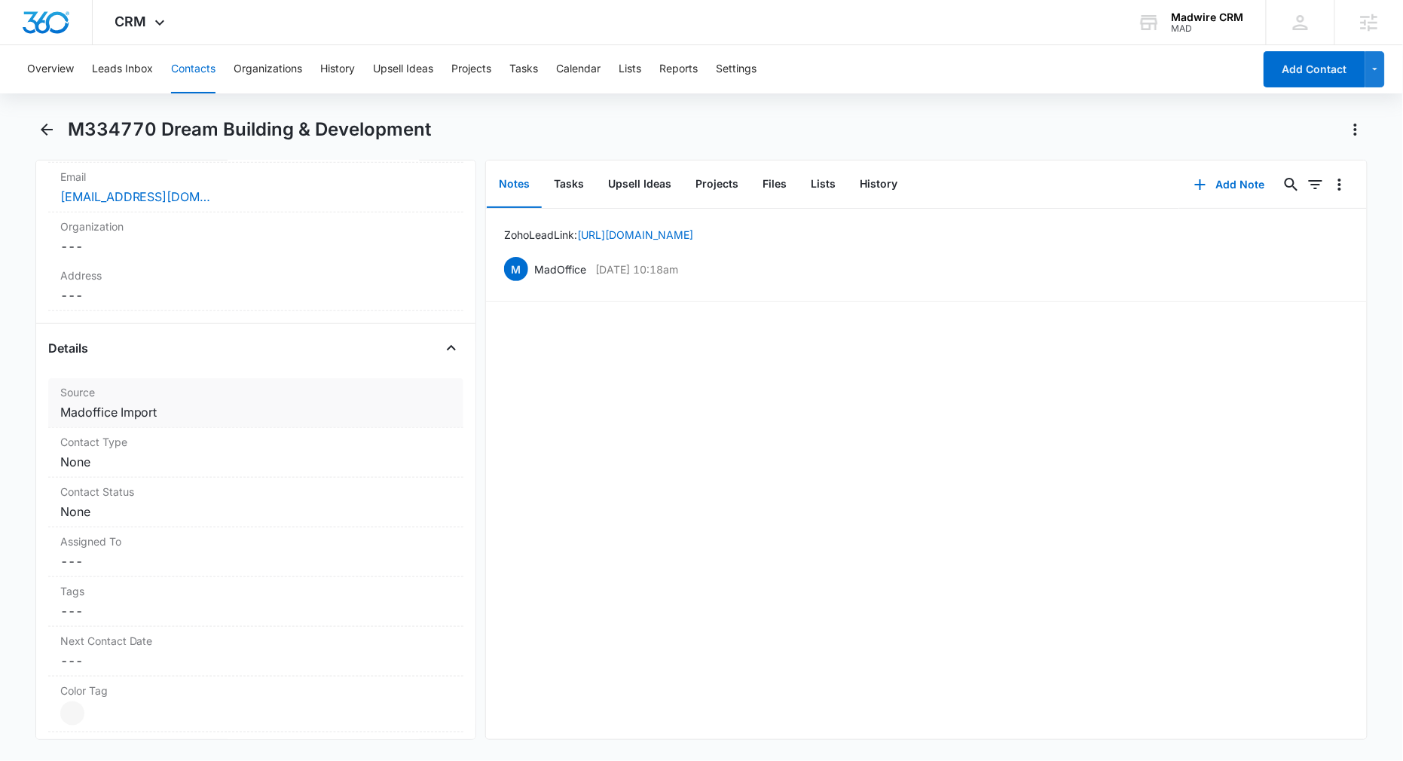
scroll to position [402, 0]
click at [244, 398] on dd "Cancel Save Changes Madoffice Import" at bounding box center [256, 404] width 392 height 18
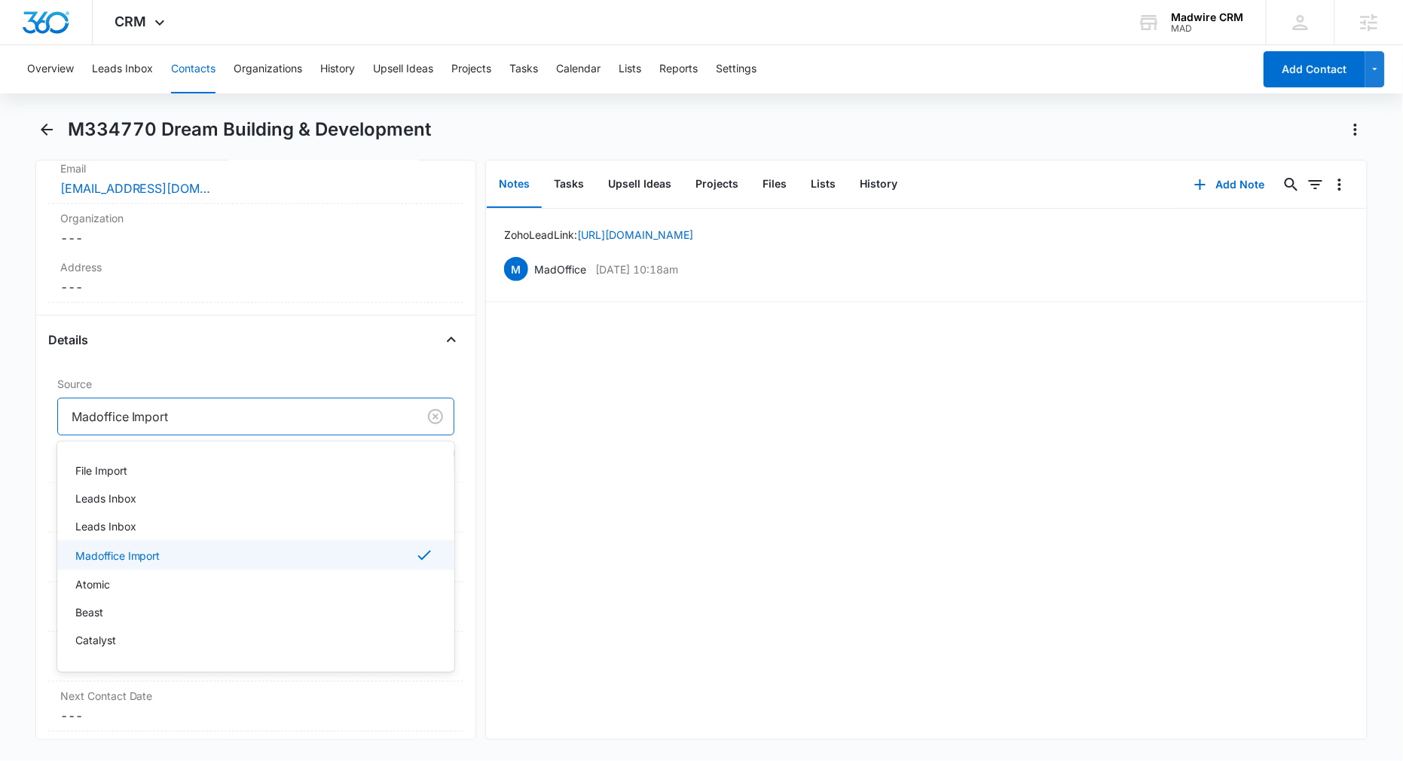
click at [255, 416] on div at bounding box center [235, 416] width 327 height 21
click at [295, 549] on div "Partners" at bounding box center [254, 549] width 359 height 16
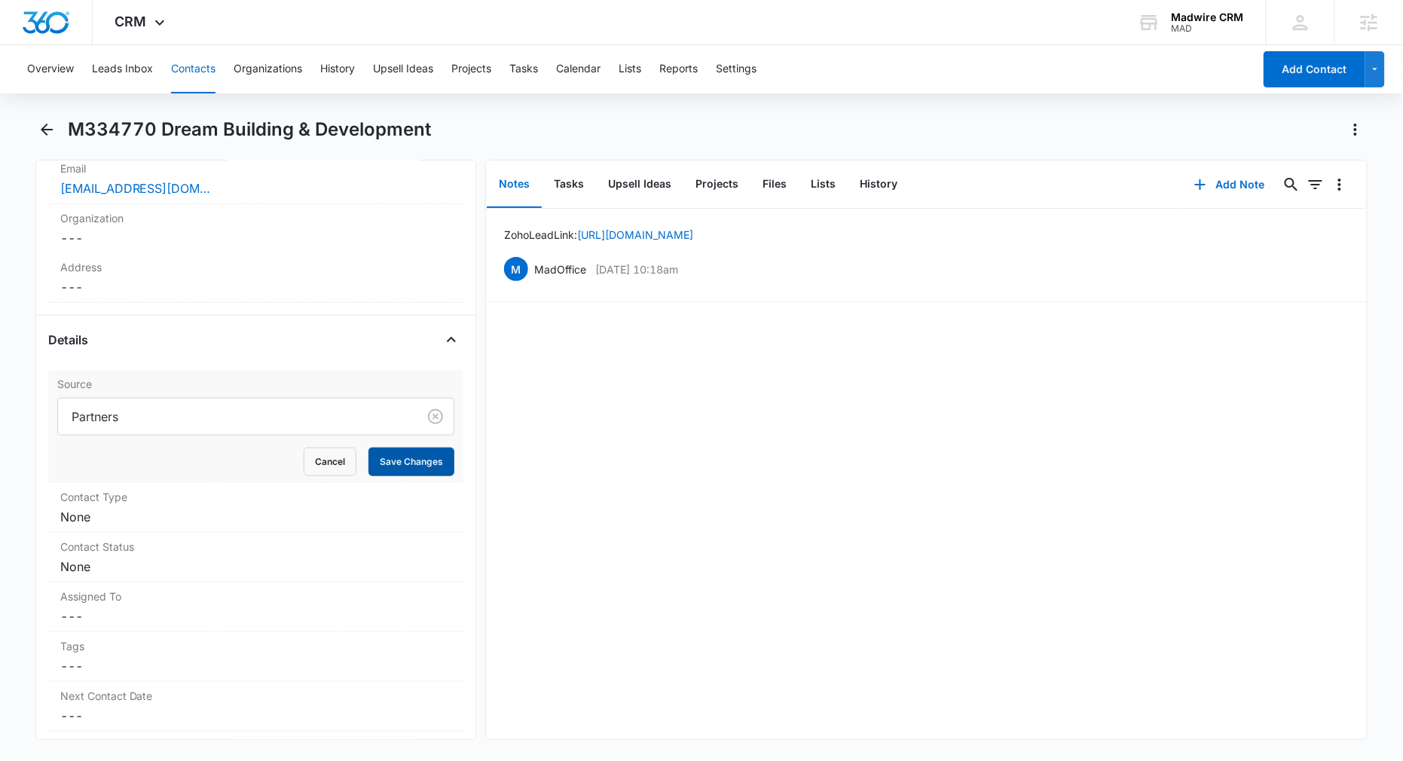
click at [390, 465] on button "Save Changes" at bounding box center [411, 462] width 86 height 29
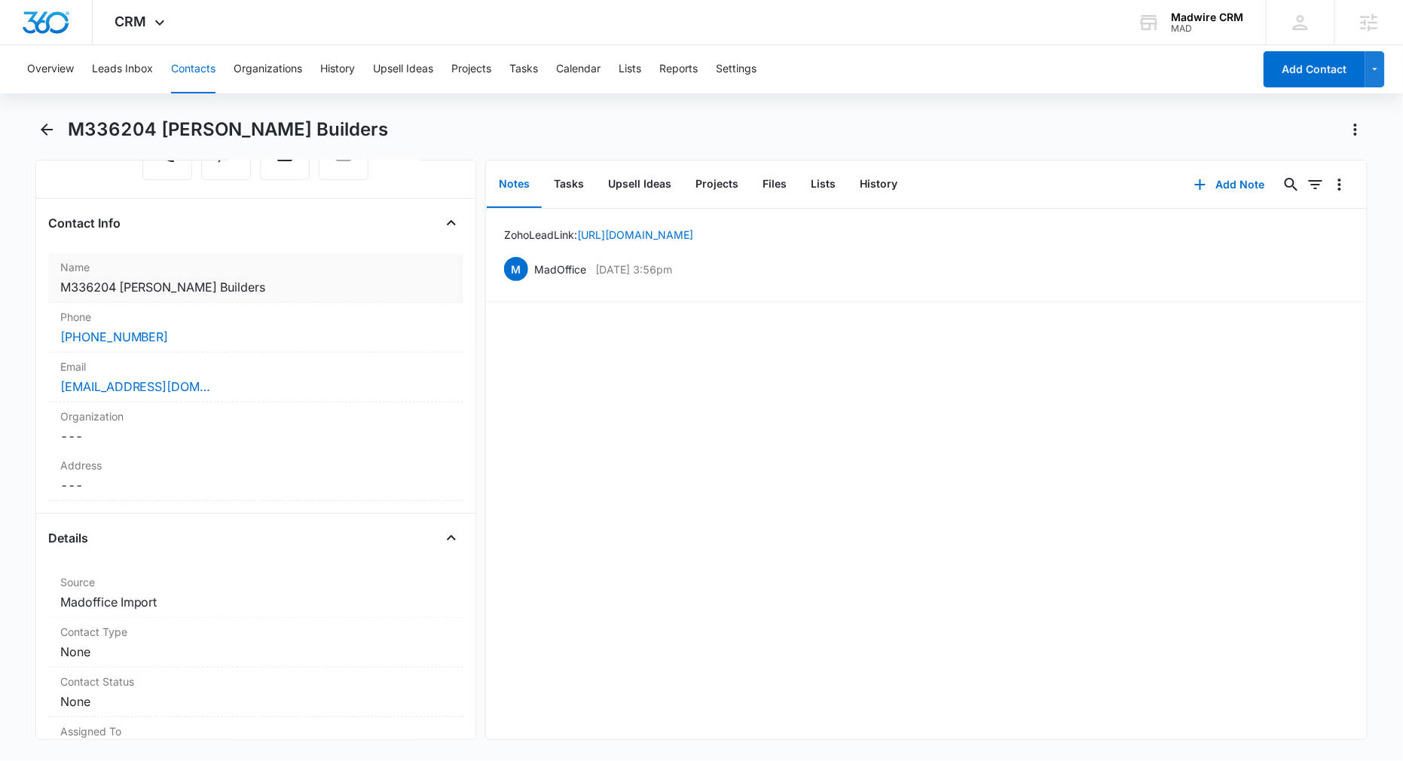
scroll to position [402, 0]
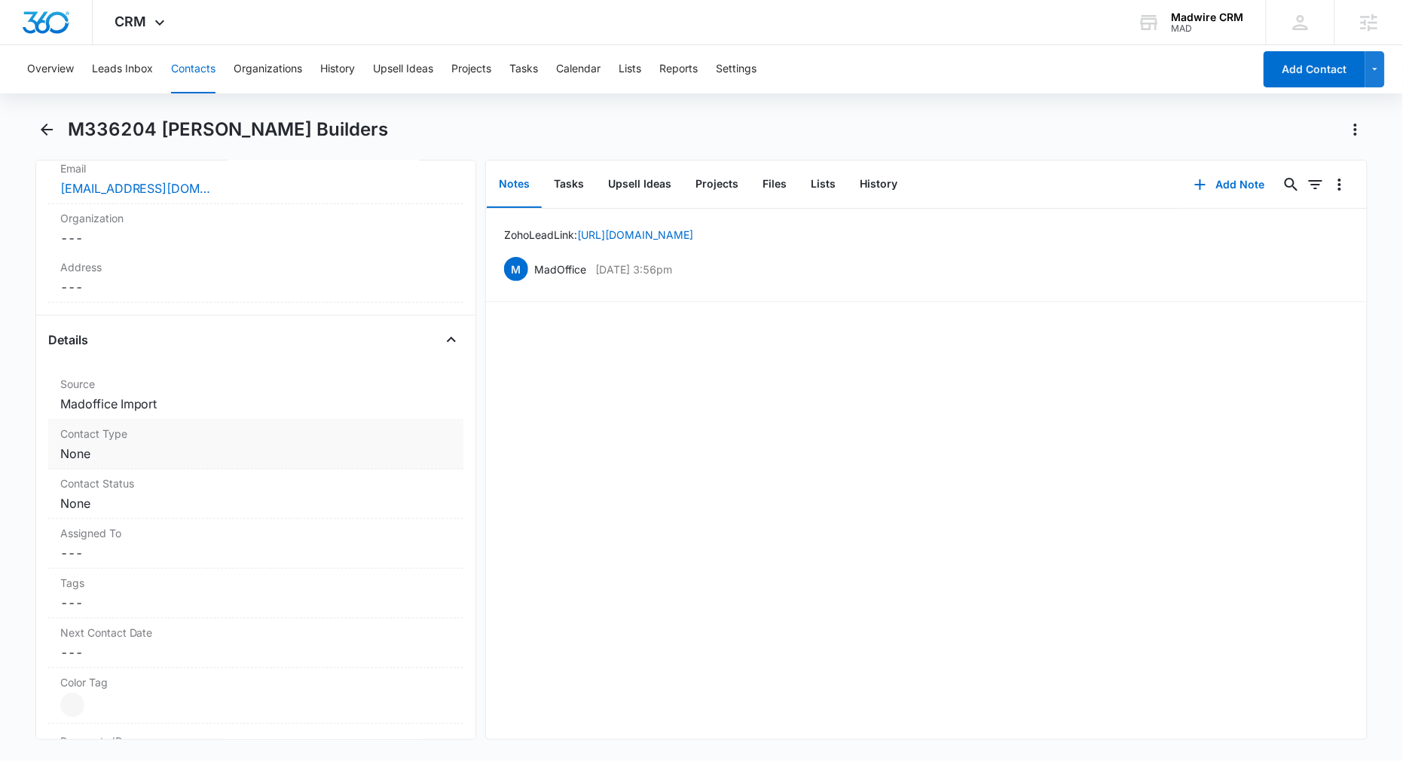
click at [271, 410] on dd "Cancel Save Changes Madoffice Import" at bounding box center [256, 404] width 392 height 18
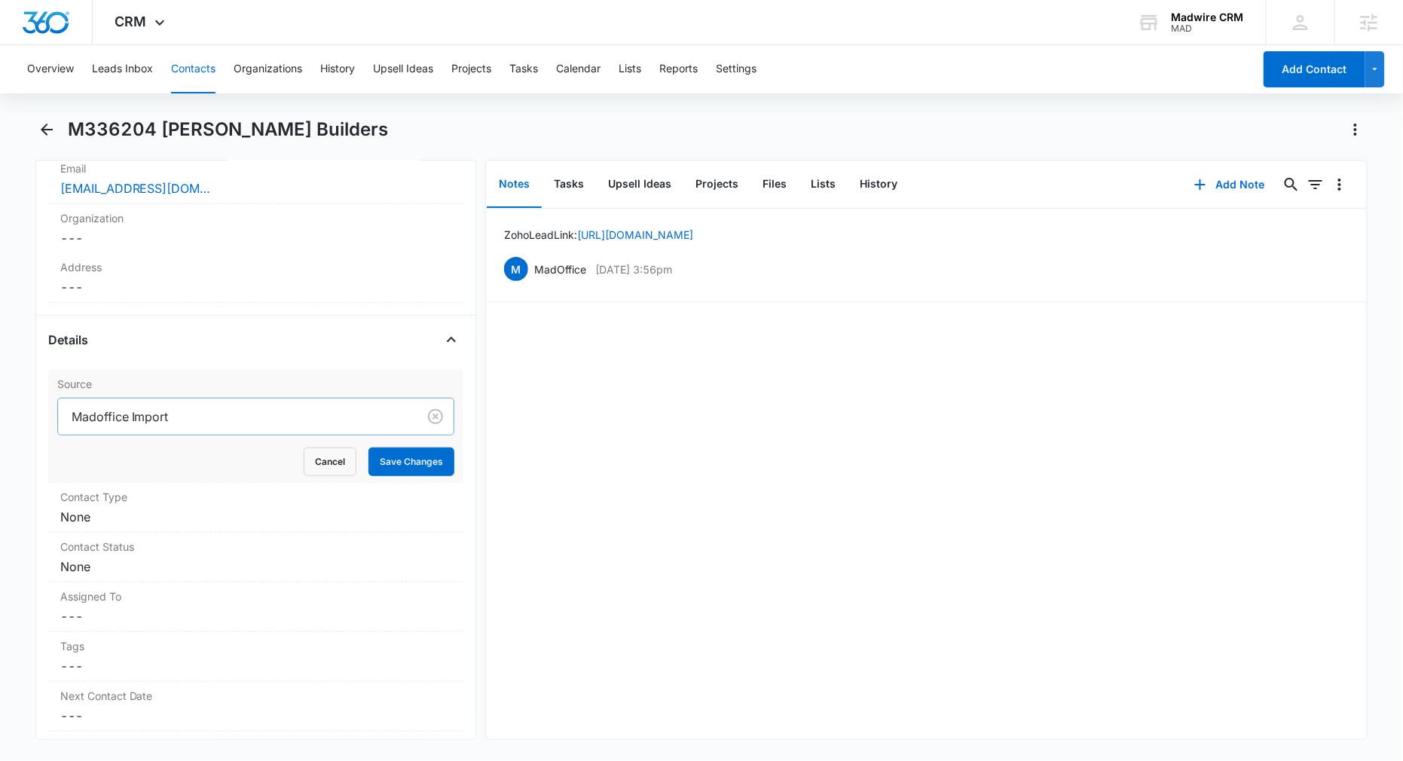
click at [227, 425] on div at bounding box center [235, 416] width 327 height 21
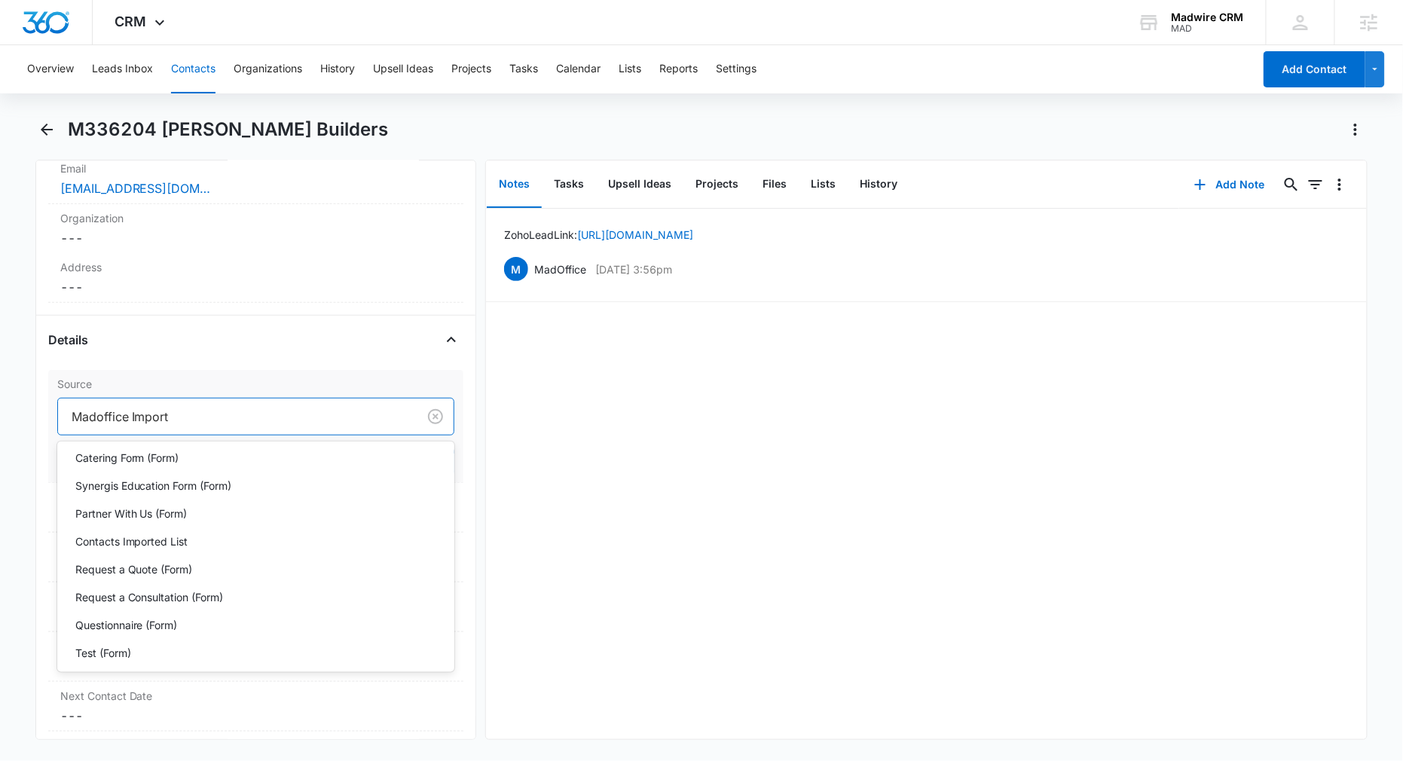
scroll to position [1507, 0]
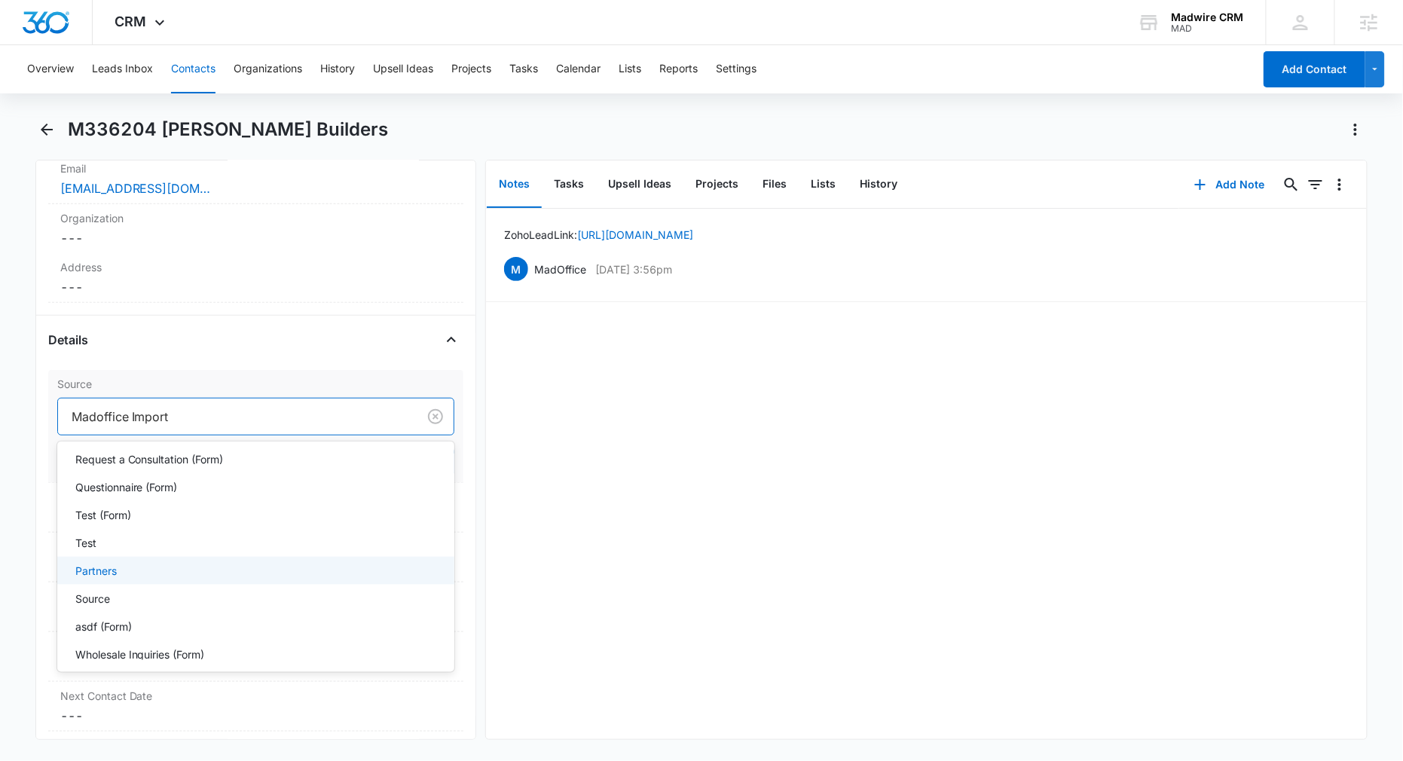
click at [278, 573] on div "Partners" at bounding box center [254, 571] width 359 height 16
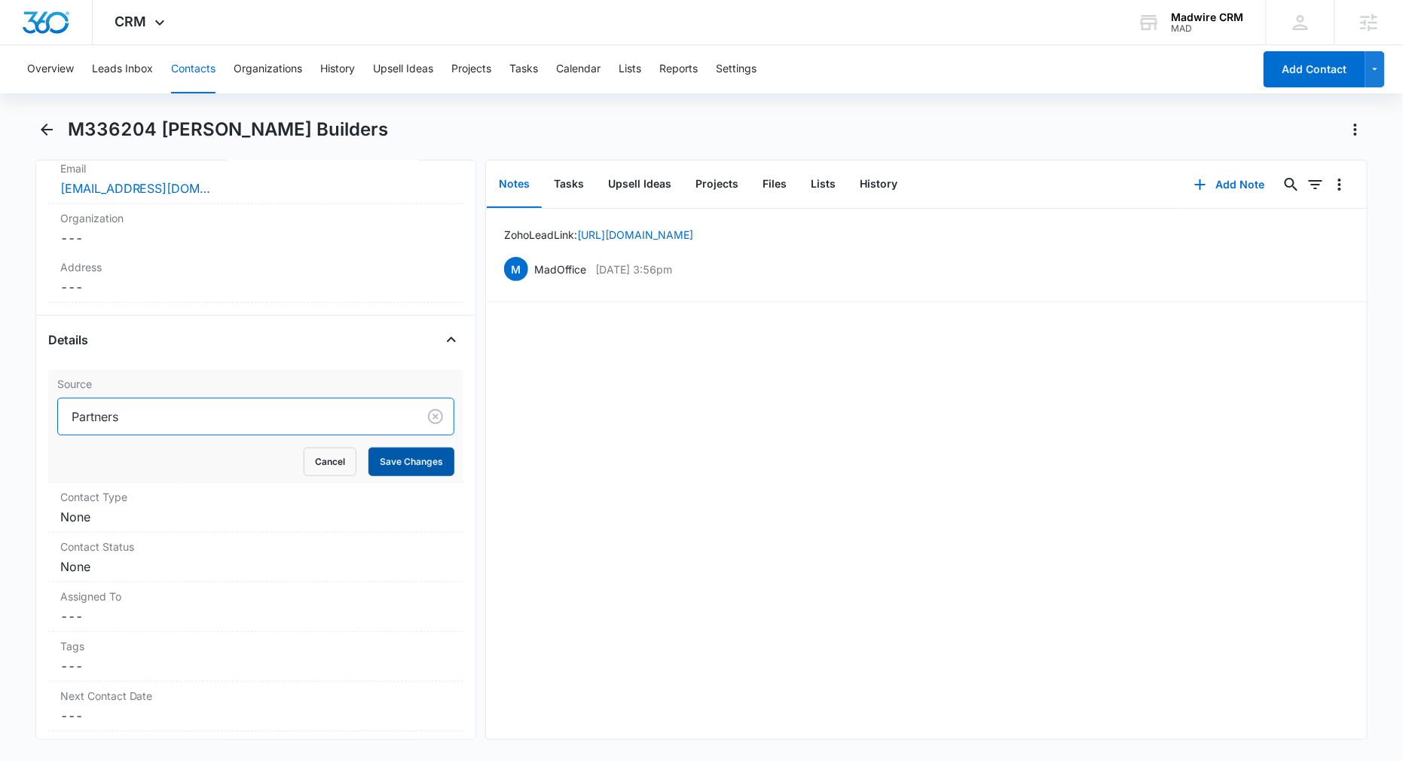
click at [390, 464] on button "Save Changes" at bounding box center [411, 462] width 86 height 29
